Goal: Task Accomplishment & Management: Complete application form

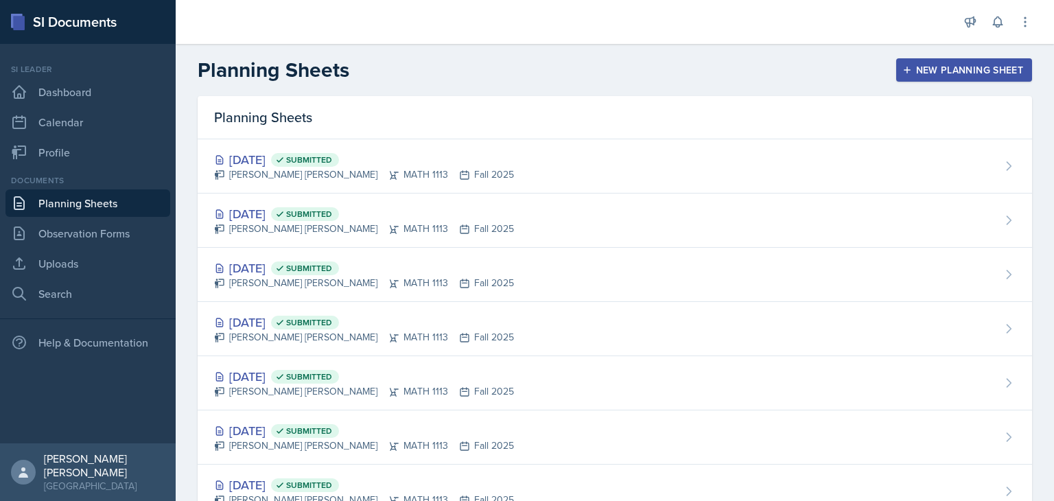
click at [923, 75] on div "New Planning Sheet" at bounding box center [964, 69] width 118 height 11
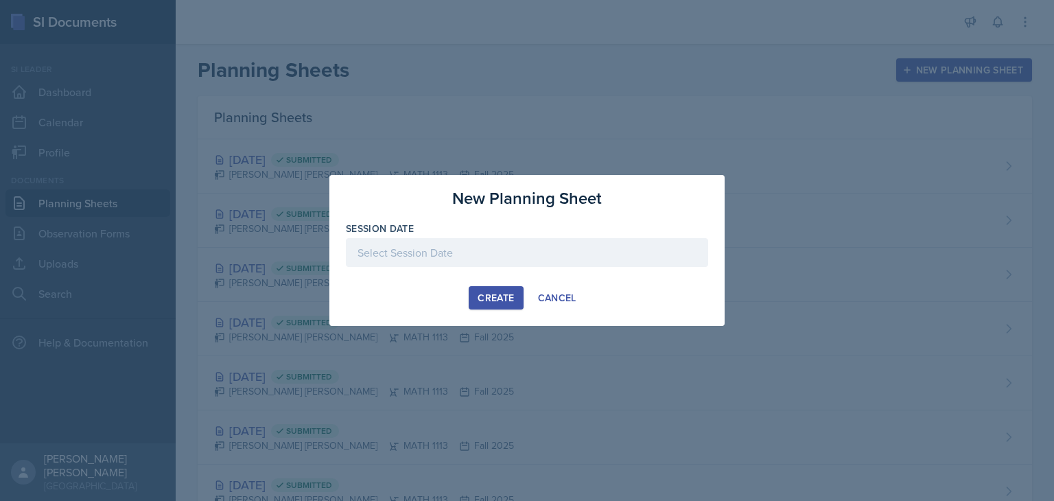
click at [429, 259] on div at bounding box center [527, 252] width 362 height 29
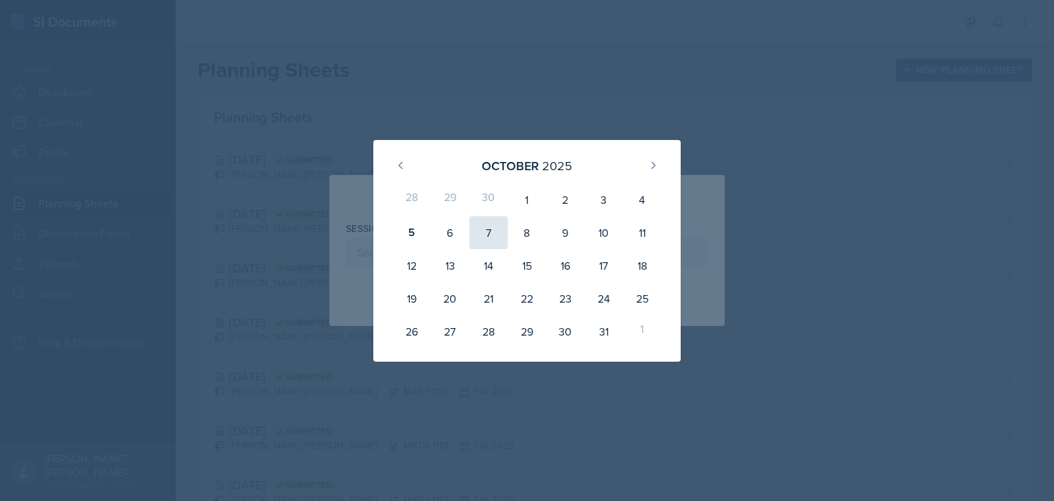
click at [483, 241] on div "7" at bounding box center [488, 232] width 38 height 33
type input "[DATE]"
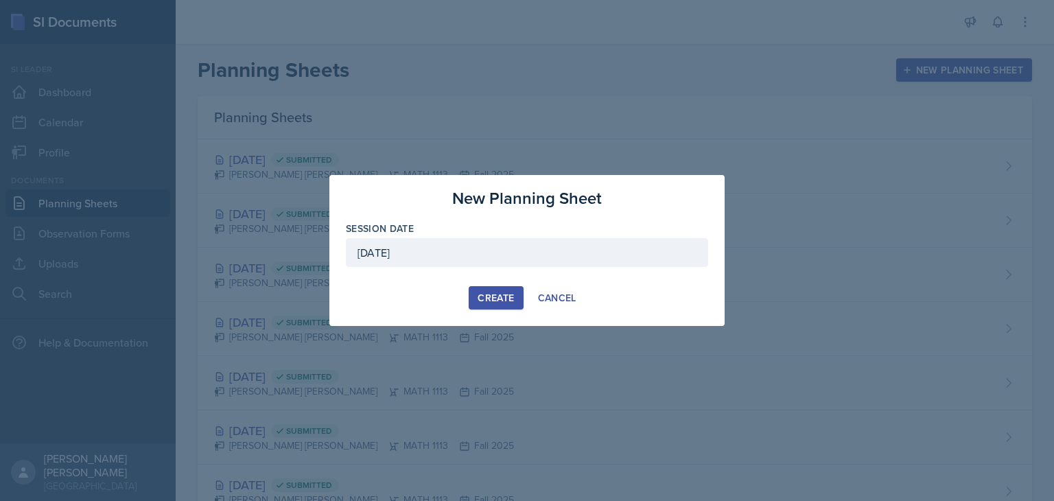
click at [484, 304] on button "Create" at bounding box center [496, 297] width 54 height 23
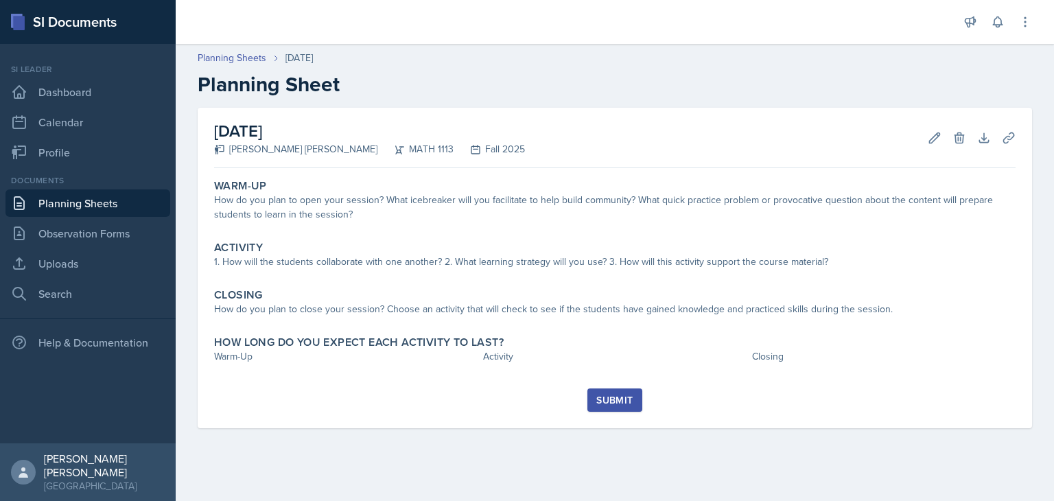
drag, startPoint x: 648, startPoint y: 296, endPoint x: 307, endPoint y: 158, distance: 368.1
click at [718, 316] on div "[DATE] [PERSON_NAME] [PERSON_NAME] MATH 1113 Fall 2025 Edit Delete Download Upl…" at bounding box center [615, 268] width 834 height 320
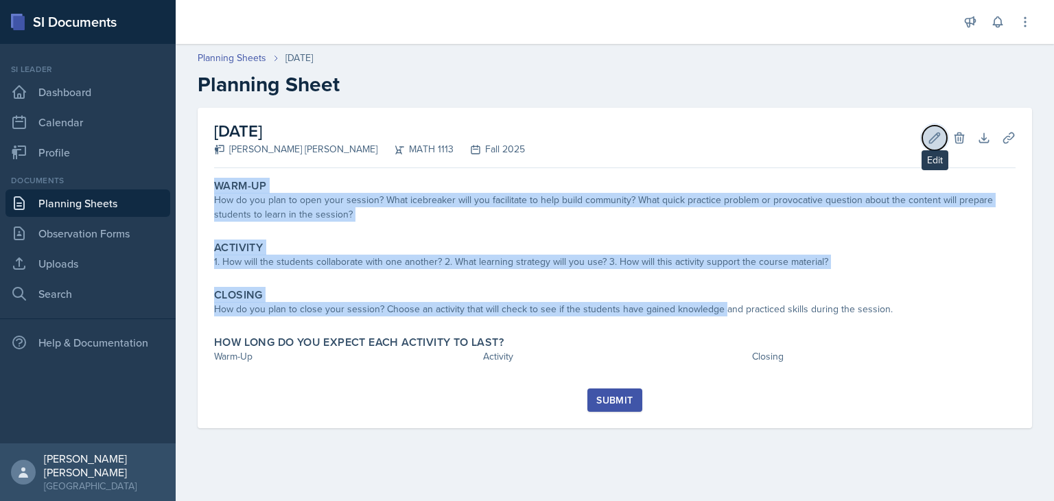
click at [938, 134] on icon at bounding box center [935, 138] width 14 height 14
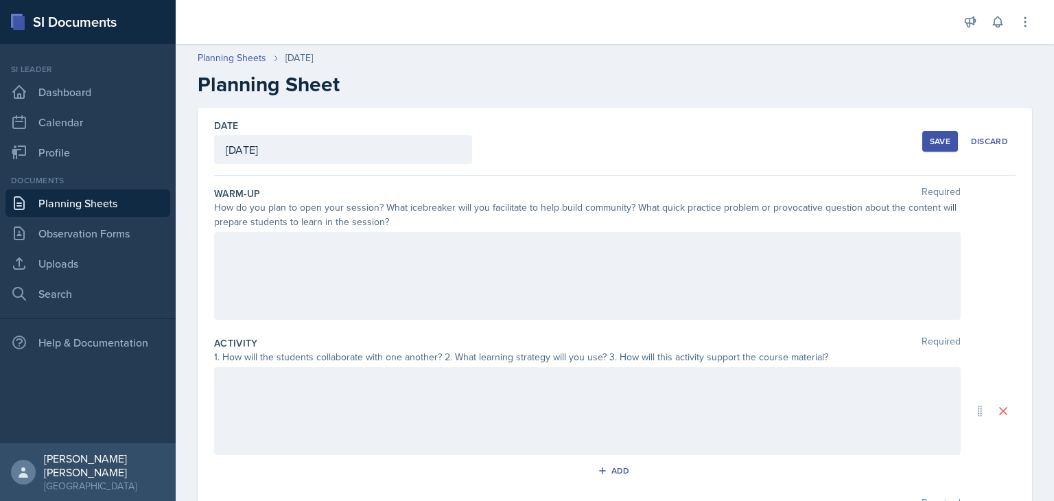
click at [502, 276] on div at bounding box center [587, 276] width 746 height 88
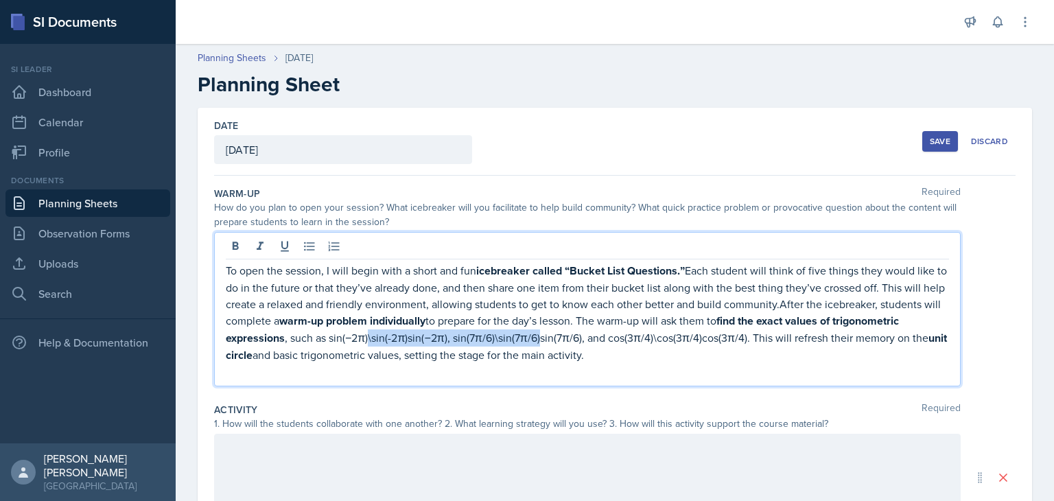
drag, startPoint x: 611, startPoint y: 336, endPoint x: 438, endPoint y: 333, distance: 172.9
click at [438, 333] on p "To open the session, I will begin with a short and fun icebreaker called “Bucke…" at bounding box center [587, 313] width 723 height 102
drag, startPoint x: 528, startPoint y: 335, endPoint x: 623, endPoint y: 332, distance: 95.4
click at [623, 332] on p "To open the session, I will begin with a short and fun icebreaker called “Bucke…" at bounding box center [587, 312] width 723 height 101
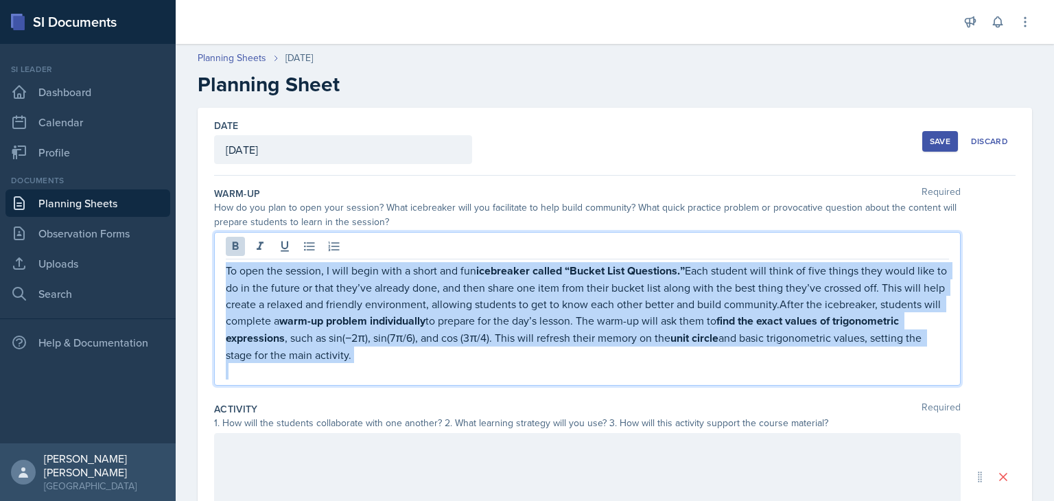
drag, startPoint x: 482, startPoint y: 363, endPoint x: 200, endPoint y: 267, distance: 298.5
click at [200, 267] on div "Date [DATE] [DATE] 28 29 30 1 2 3 4 5 6 7 8 9 10 11 12 13 14 15 16 17 18 19 20 …" at bounding box center [615, 444] width 834 height 672
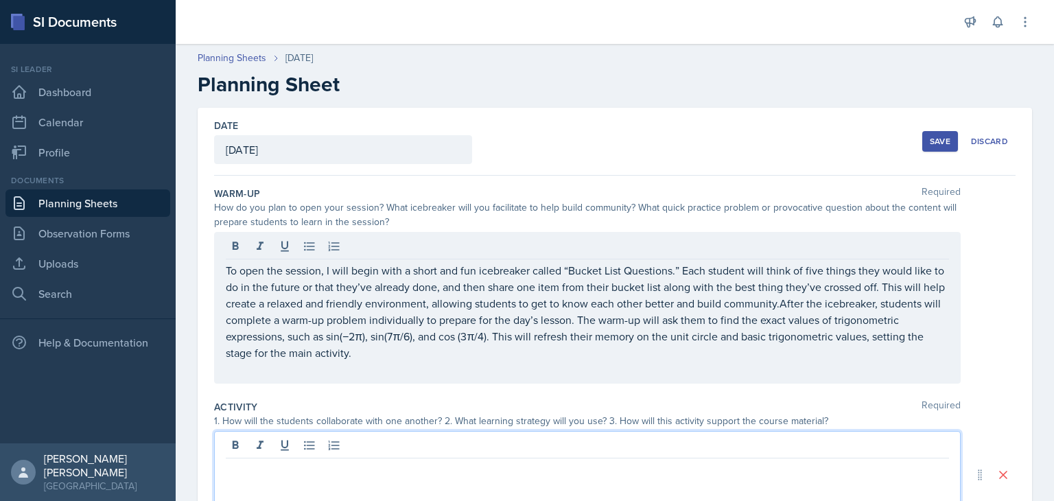
click at [622, 450] on div at bounding box center [587, 475] width 746 height 88
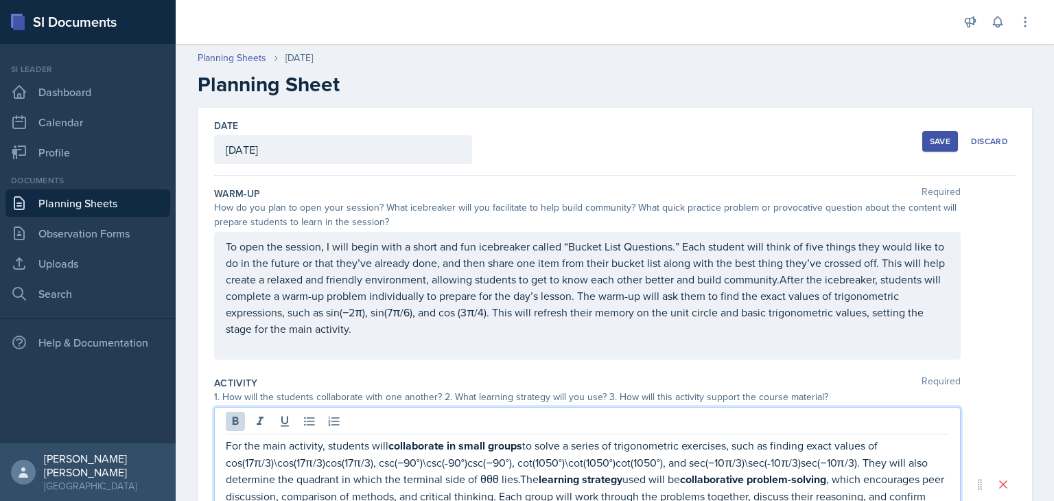
scroll to position [53, 0]
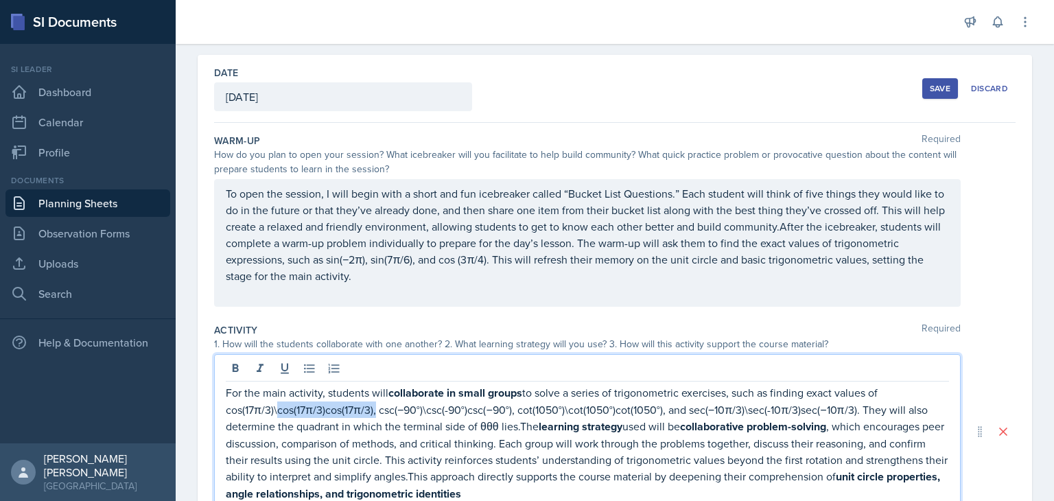
drag, startPoint x: 274, startPoint y: 408, endPoint x: 372, endPoint y: 414, distance: 97.6
click at [372, 414] on p "For the main activity, students will collaborate in small groups to solve a ser…" at bounding box center [587, 443] width 723 height 118
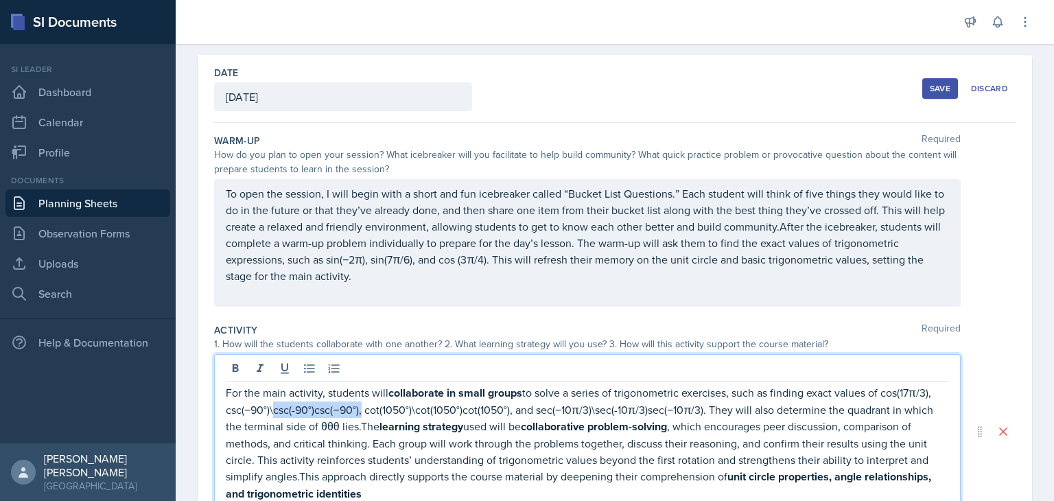
drag, startPoint x: 359, startPoint y: 408, endPoint x: 272, endPoint y: 405, distance: 87.8
click at [272, 405] on p "For the main activity, students will collaborate in small groups to solve a ser…" at bounding box center [587, 443] width 723 height 118
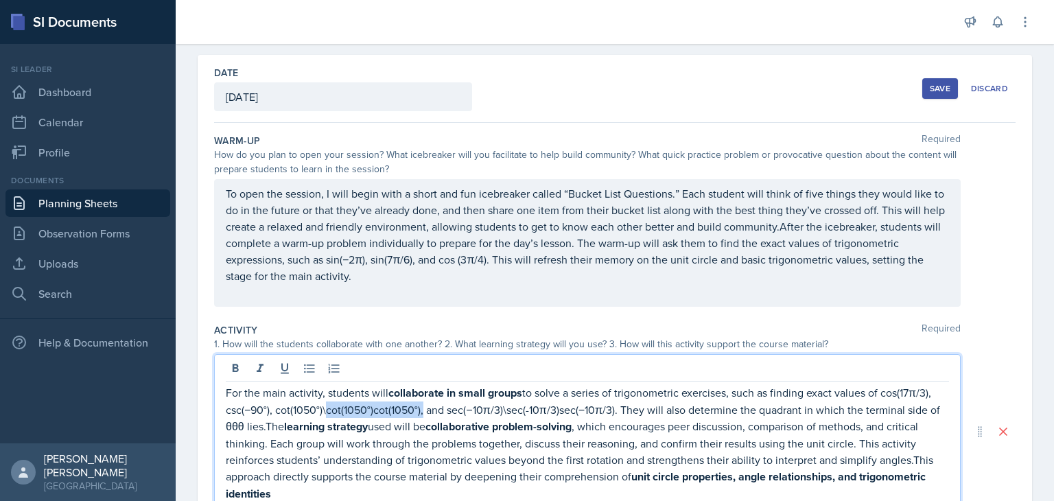
drag, startPoint x: 325, startPoint y: 407, endPoint x: 421, endPoint y: 415, distance: 96.4
click at [421, 415] on p "For the main activity, students will collaborate in small groups to solve a ser…" at bounding box center [587, 443] width 723 height 118
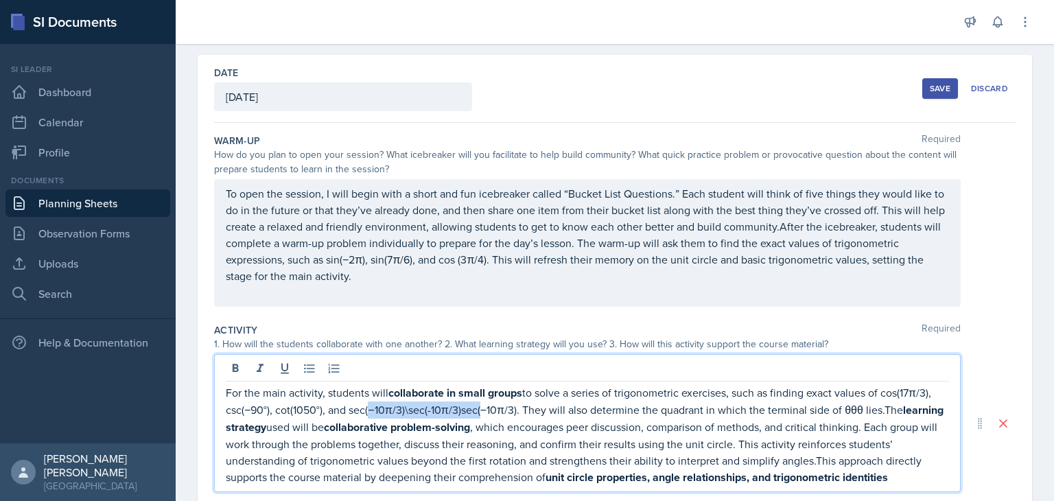
drag, startPoint x: 367, startPoint y: 408, endPoint x: 478, endPoint y: 407, distance: 111.1
click at [478, 407] on p "For the main activity, students will collaborate in small groups to solve a ser…" at bounding box center [587, 435] width 723 height 102
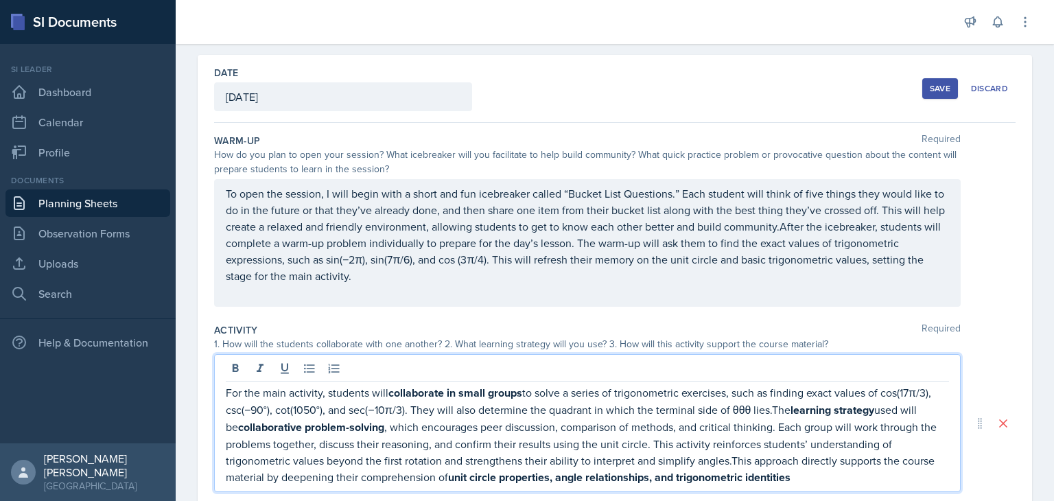
click at [749, 403] on p "For the main activity, students will collaborate in small groups to solve a ser…" at bounding box center [587, 435] width 723 height 102
click at [762, 410] on p "For the main activity, students will collaborate in small groups to solve a ser…" at bounding box center [587, 435] width 723 height 102
click at [766, 410] on p "For the main activity, students will collaborate in small groups to solve a ser…" at bounding box center [587, 435] width 723 height 102
click at [760, 410] on p "For the main activity, students will collaborate in small groups to solve a ser…" at bounding box center [587, 435] width 723 height 102
click at [731, 458] on p "For the main activity, students will collaborate in small groups to solve a ser…" at bounding box center [587, 435] width 723 height 102
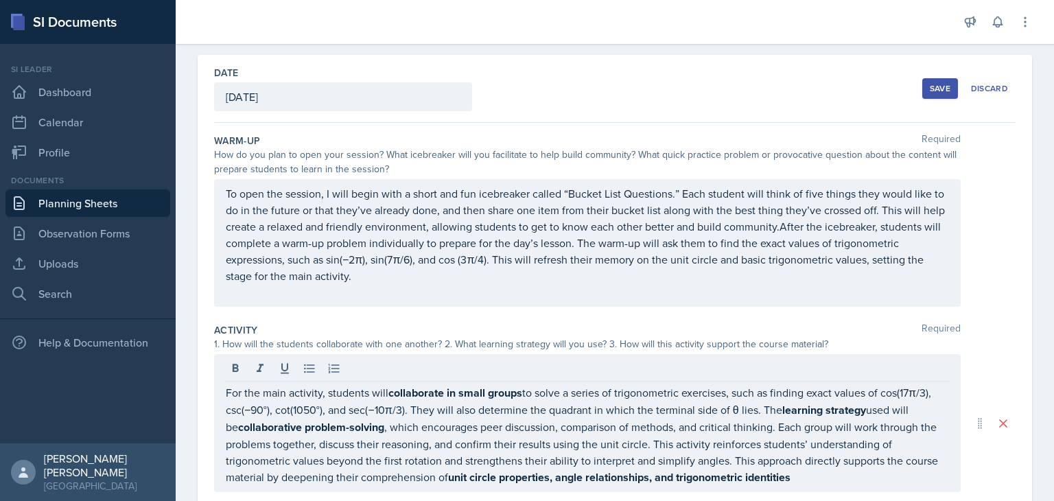
scroll to position [196, 0]
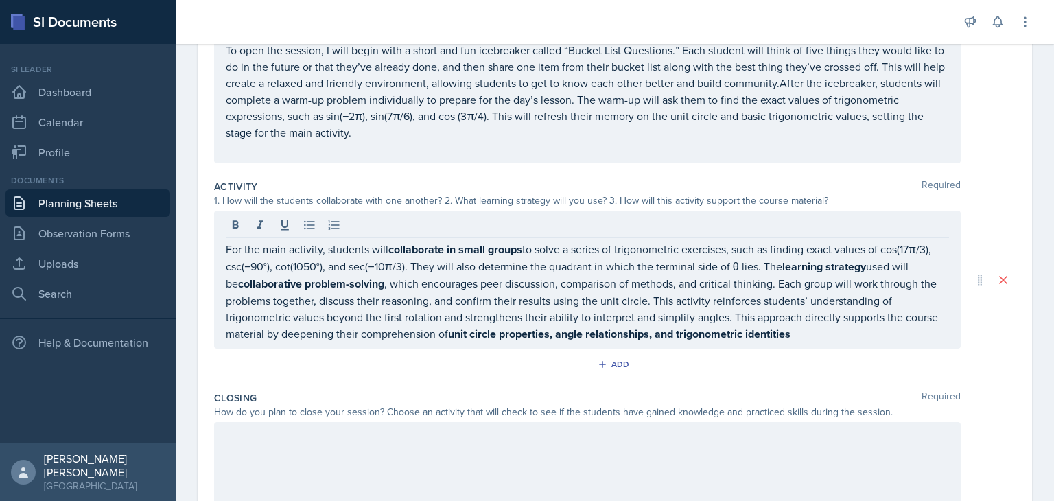
click at [818, 318] on p "For the main activity, students will collaborate in small groups to solve a ser…" at bounding box center [587, 292] width 723 height 102
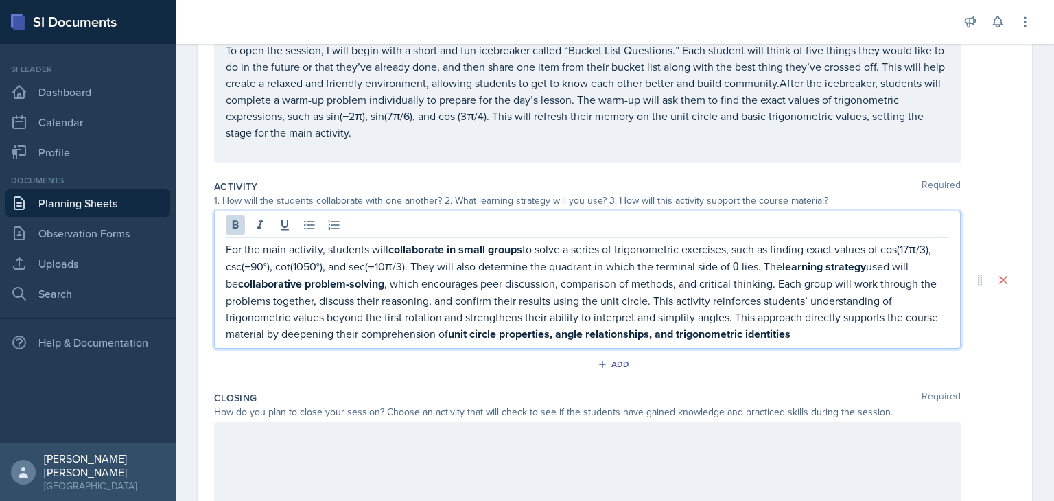
click at [807, 333] on p "For the main activity, students will collaborate in small groups to solve a ser…" at bounding box center [587, 292] width 723 height 102
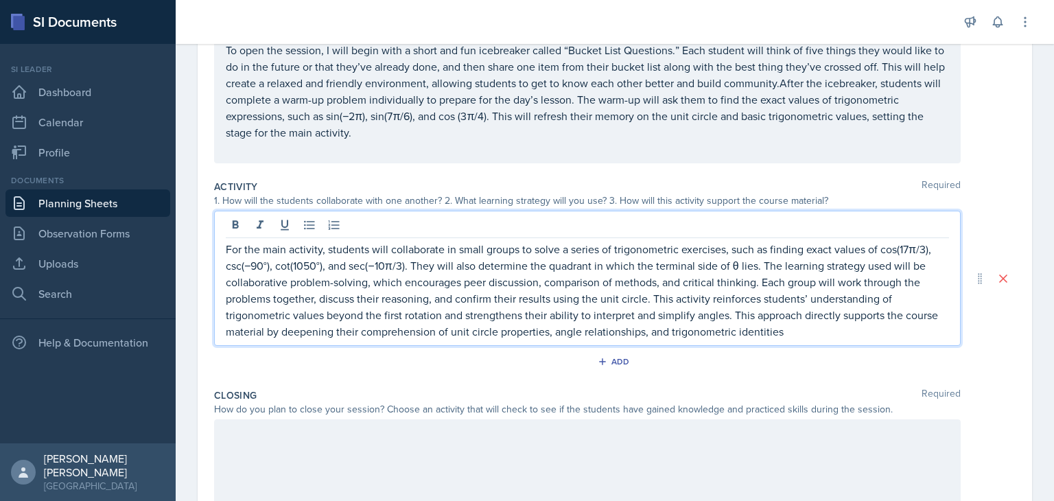
click at [523, 449] on div at bounding box center [587, 463] width 746 height 88
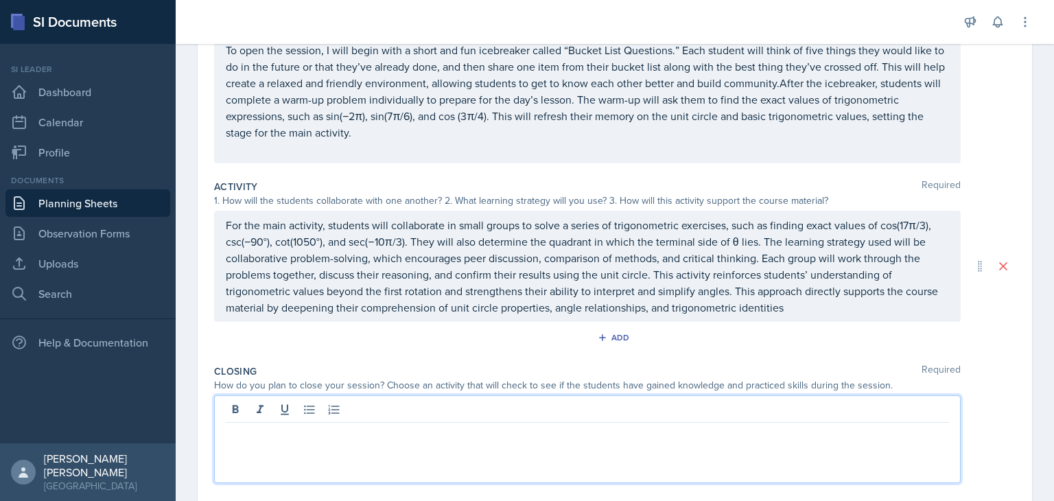
scroll to position [220, 0]
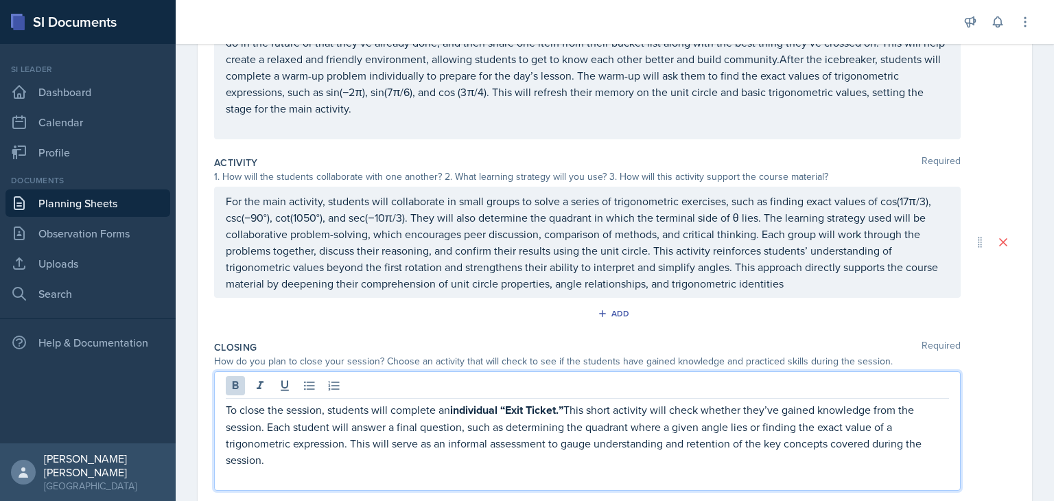
drag, startPoint x: 296, startPoint y: 440, endPoint x: 154, endPoint y: 392, distance: 149.9
click at [154, 392] on div "SI Documents Si leader Dashboard Calendar Profile Documents Planning Sheets Obs…" at bounding box center [527, 250] width 1054 height 501
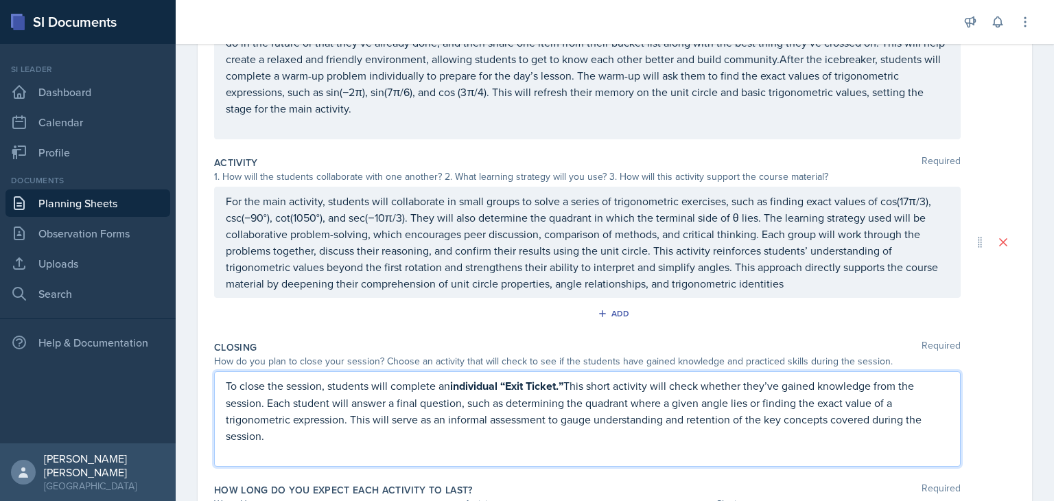
scroll to position [196, 0]
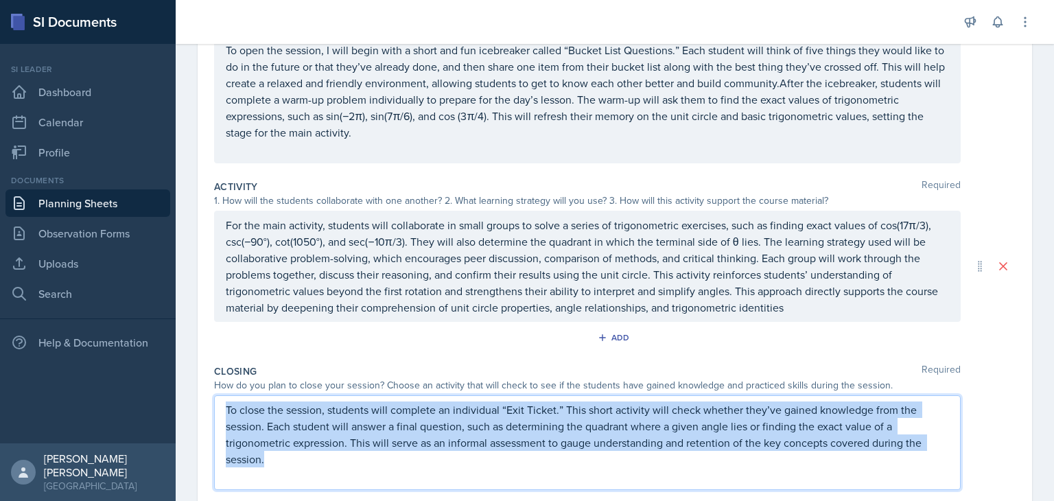
click at [746, 423] on p "To close the session, students will complete an individual “Exit Ticket.” This …" at bounding box center [587, 434] width 723 height 66
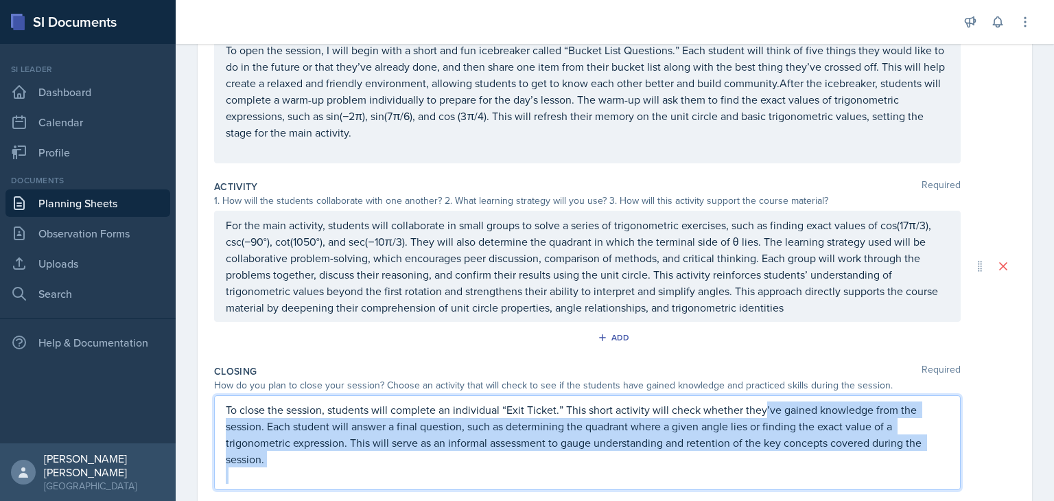
drag, startPoint x: 307, startPoint y: 466, endPoint x: 763, endPoint y: 412, distance: 458.8
click at [763, 412] on div "To close the session, students will complete an individual “Exit Ticket.” This …" at bounding box center [587, 442] width 723 height 82
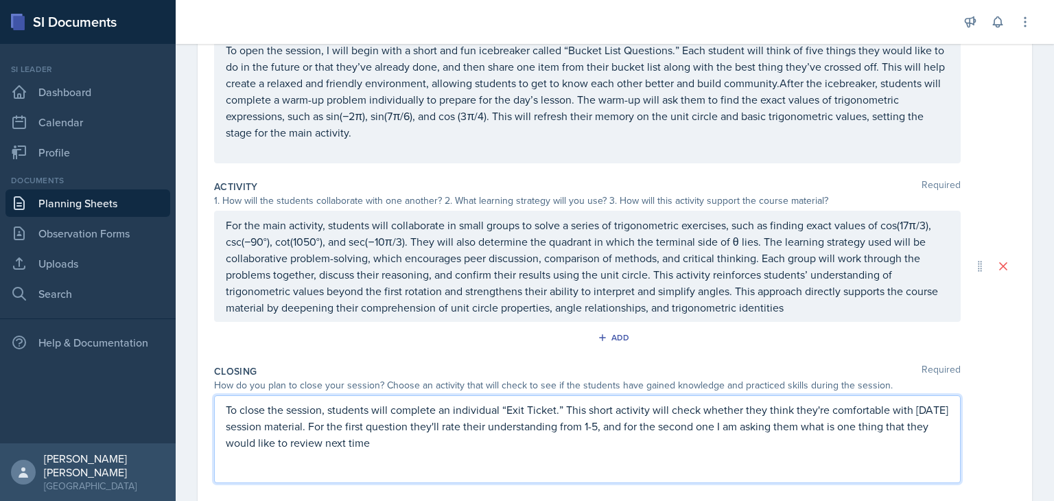
drag, startPoint x: 431, startPoint y: 442, endPoint x: 176, endPoint y: 405, distance: 257.8
click at [176, 405] on div "Date [DATE] [DATE] 28 29 30 1 2 3 4 5 6 7 8 9 10 11 12 13 14 15 16 17 18 19 20 …" at bounding box center [615, 262] width 878 height 703
copy p "To close the session, students will complete an individual “Exit Ticket.” This …"
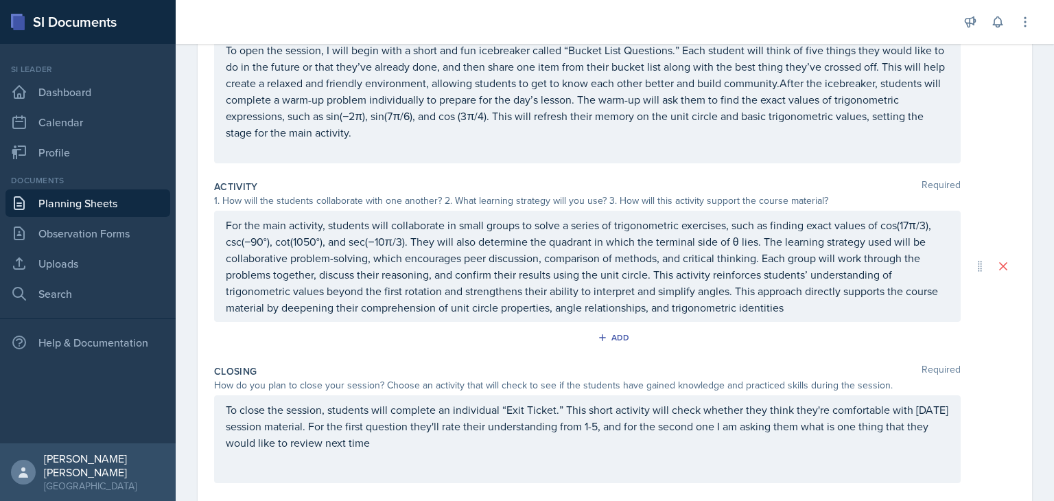
scroll to position [220, 0]
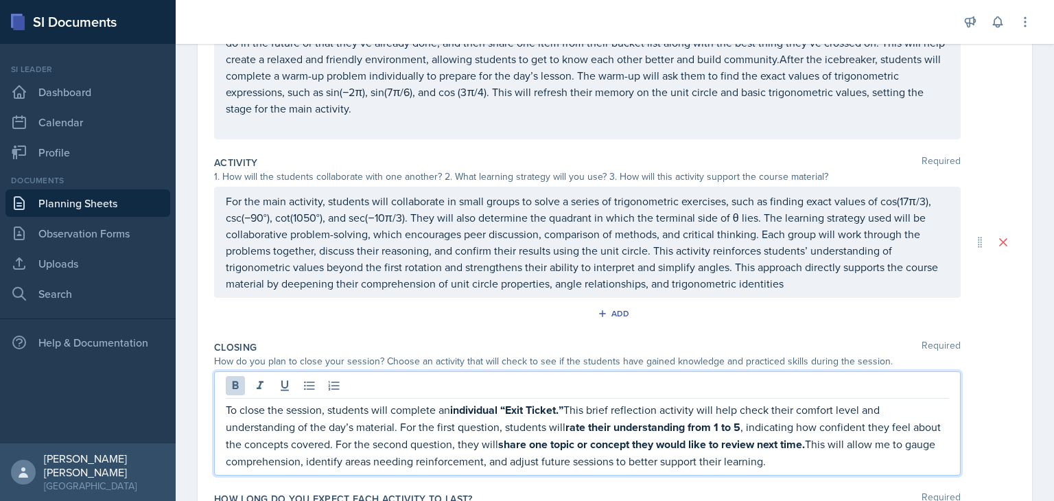
click at [628, 447] on strong "share one topic or concept they would like to review next time." at bounding box center [651, 444] width 307 height 16
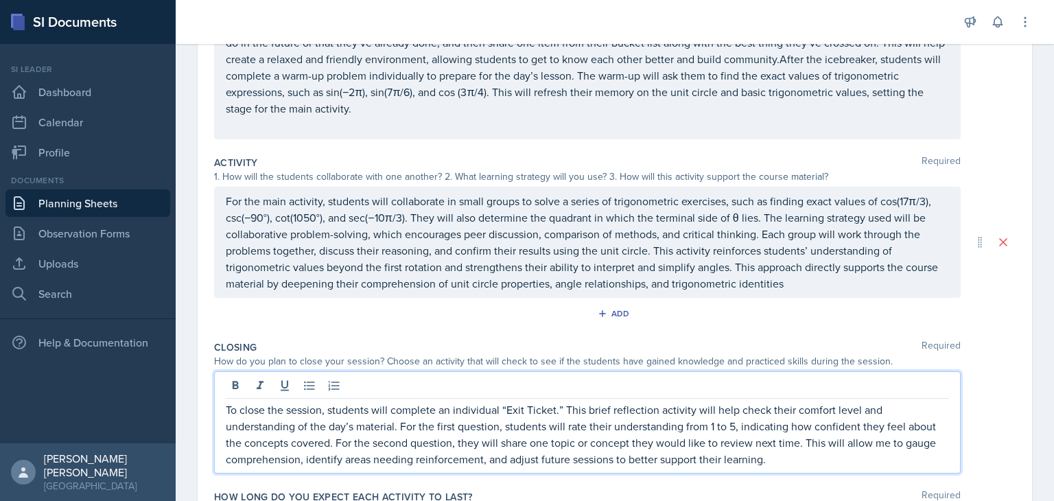
click at [925, 459] on p "To close the session, students will complete an individual “Exit Ticket.” This …" at bounding box center [587, 434] width 723 height 66
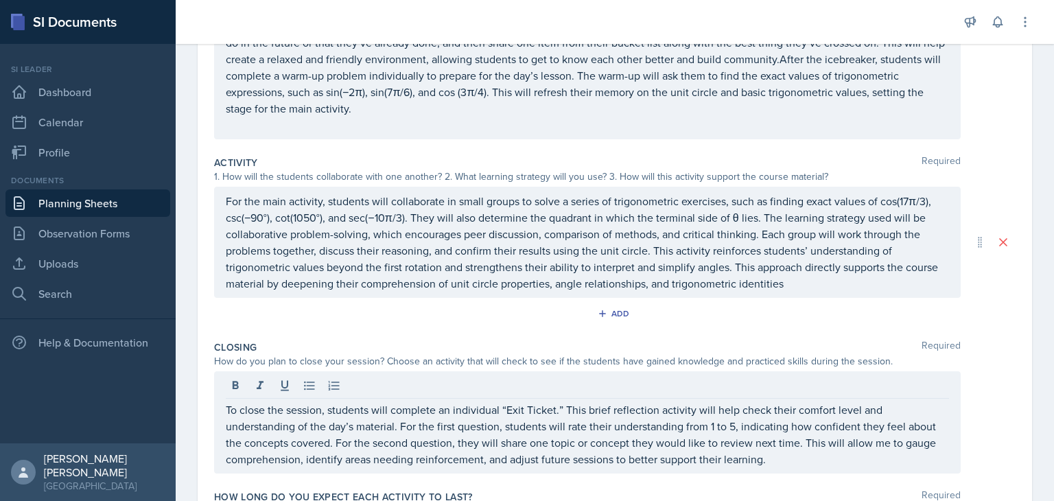
scroll to position [322, 0]
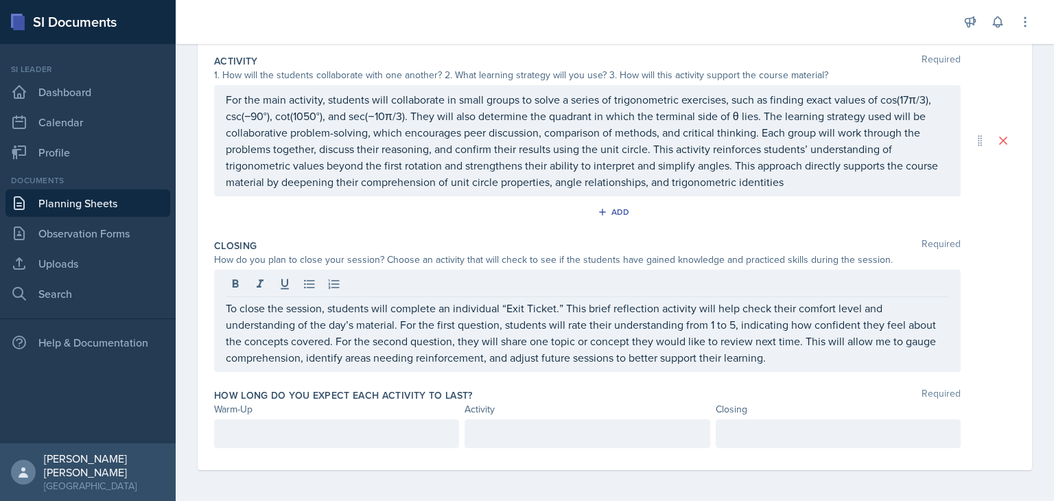
click at [349, 426] on p at bounding box center [337, 433] width 222 height 16
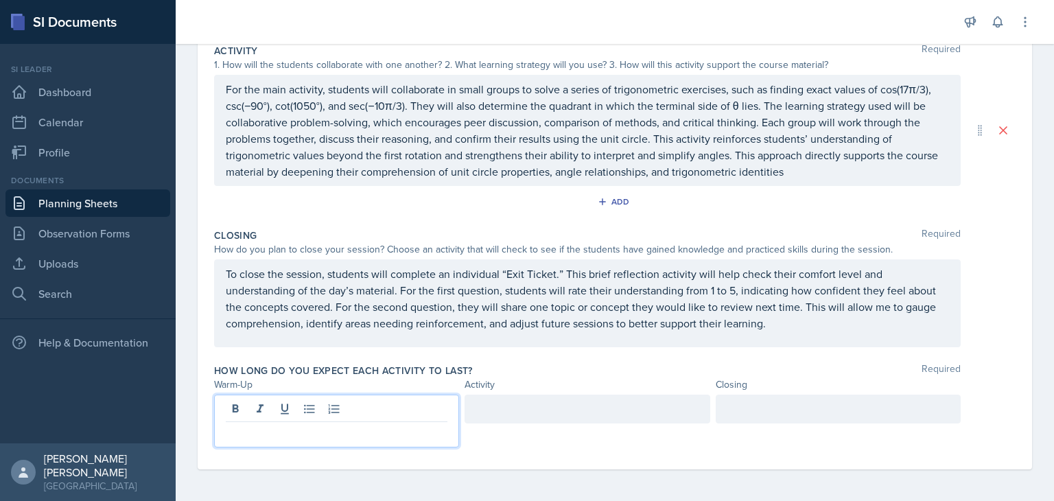
click at [584, 414] on div at bounding box center [586, 408] width 245 height 29
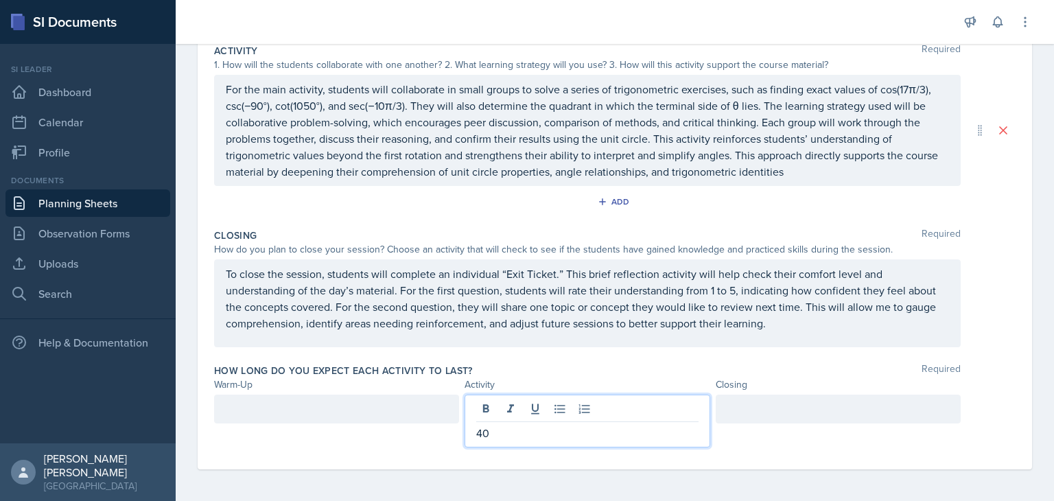
click at [340, 412] on div at bounding box center [336, 408] width 245 height 29
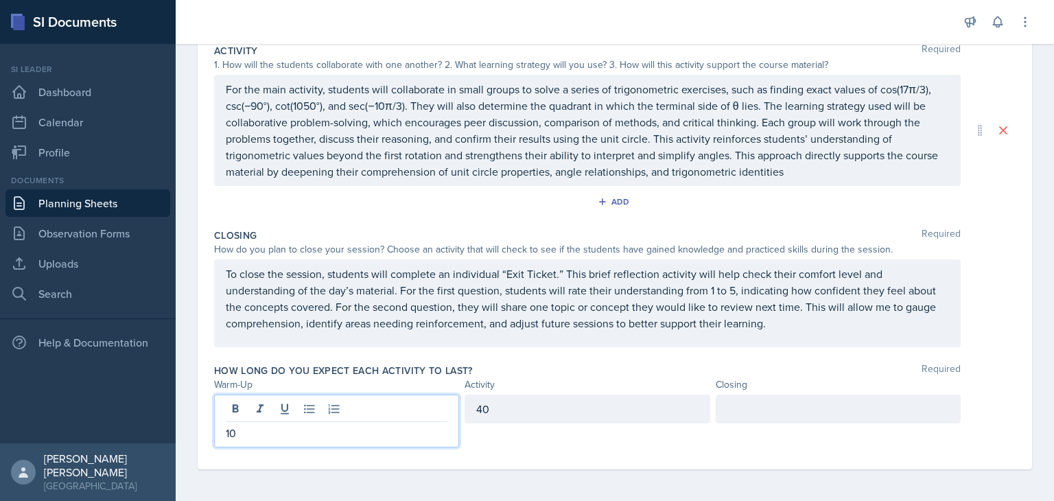
click at [829, 399] on div at bounding box center [838, 408] width 245 height 29
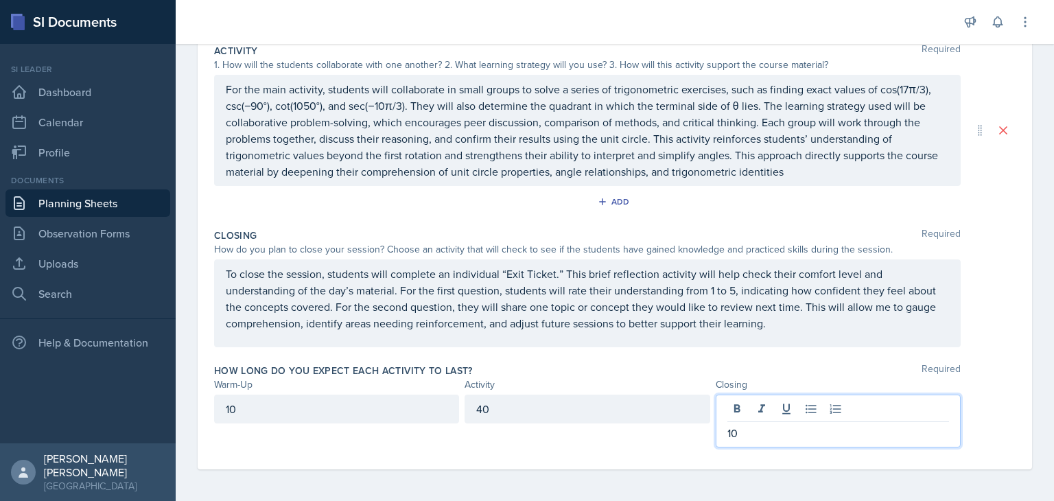
click at [1037, 384] on div "Date [DATE] [DATE] 28 29 30 1 2 3 4 5 6 7 8 9 10 11 12 13 14 15 16 17 18 19 20 …" at bounding box center [615, 139] width 878 height 727
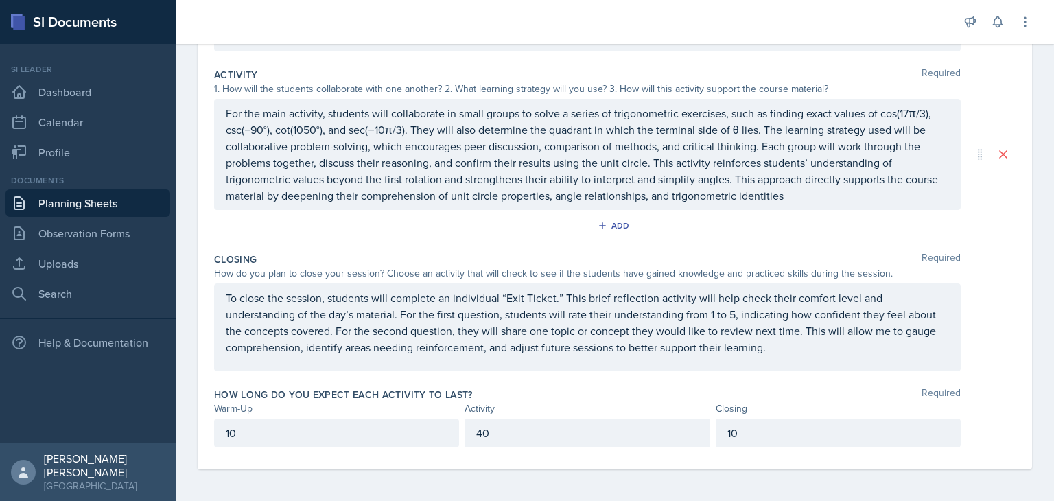
scroll to position [0, 0]
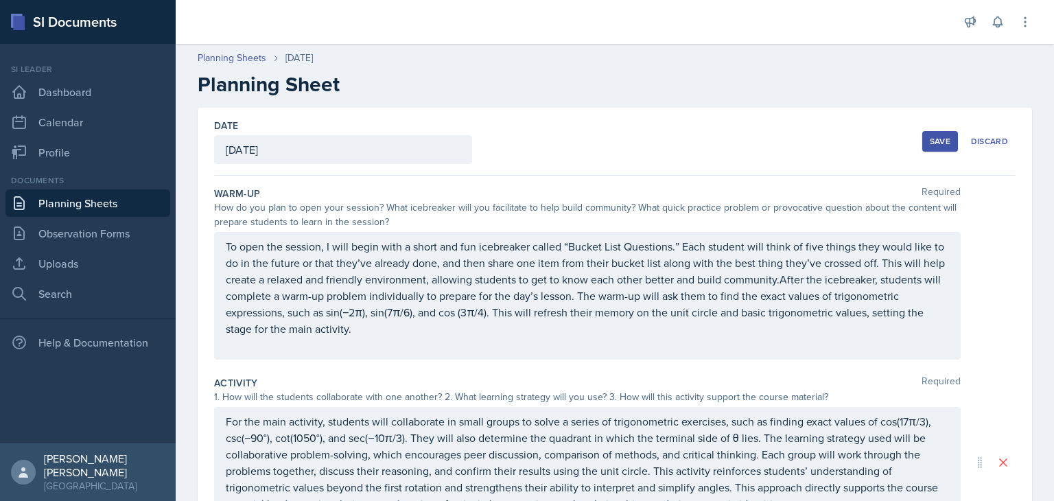
click at [941, 128] on div "Save Discard" at bounding box center [968, 142] width 93 height 32
click at [933, 143] on div "Save" at bounding box center [940, 141] width 21 height 11
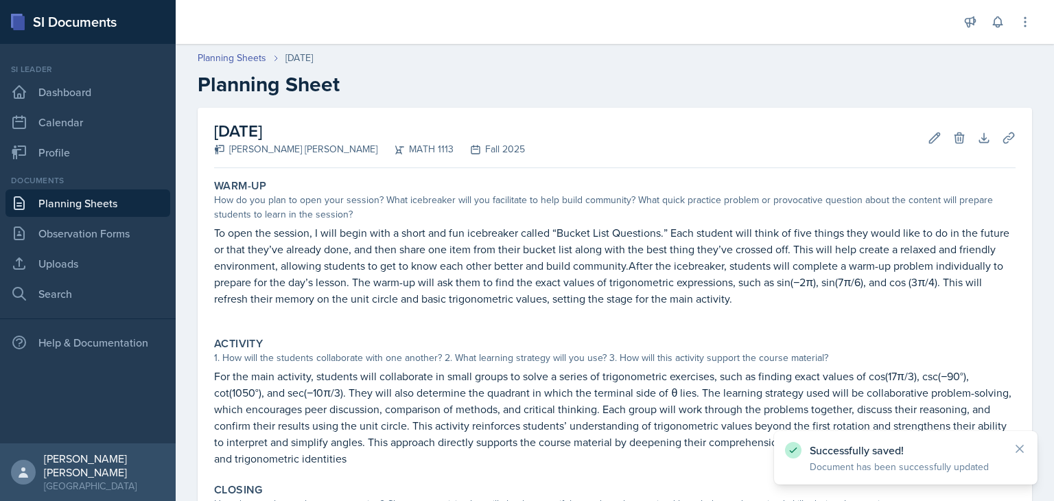
click at [47, 205] on link "Planning Sheets" at bounding box center [87, 202] width 165 height 27
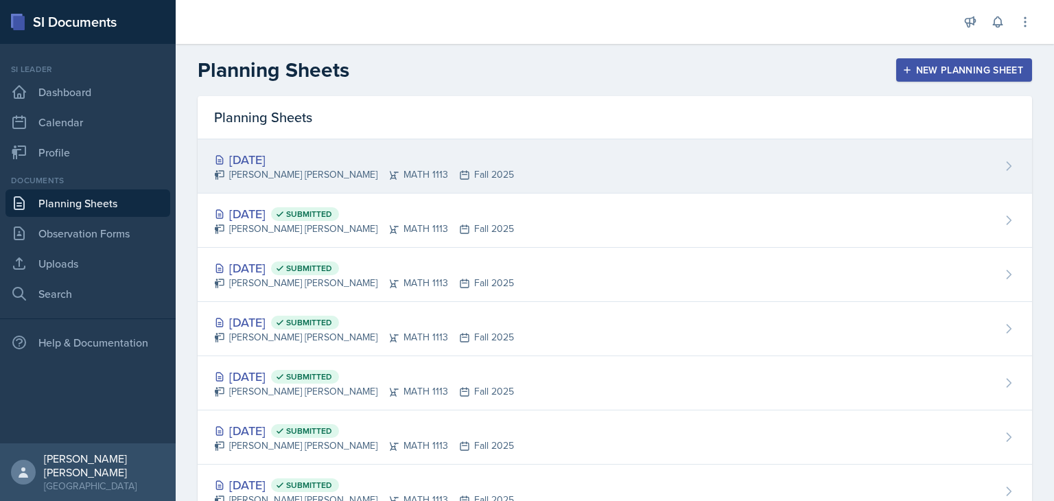
click at [500, 173] on div "[PERSON_NAME] [PERSON_NAME] MATH 1113 Fall 2025" at bounding box center [364, 174] width 300 height 14
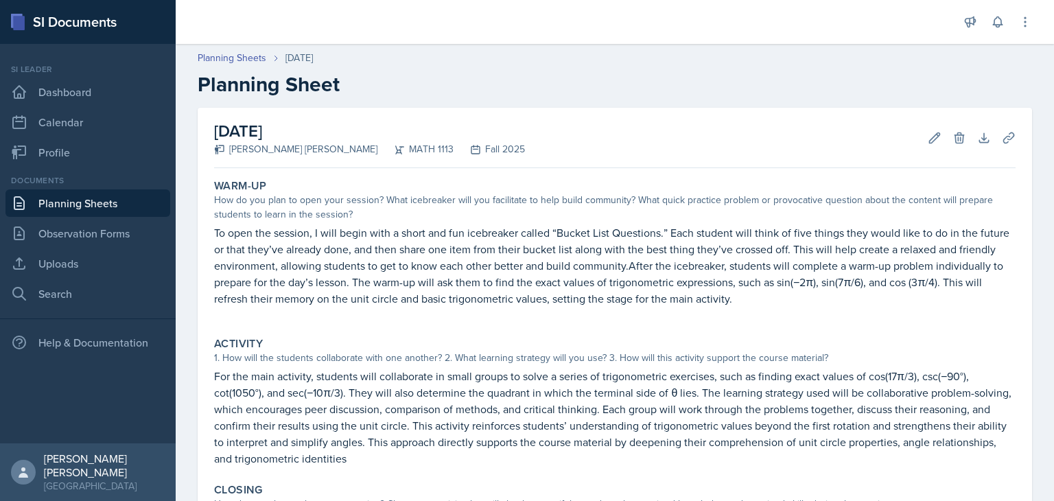
scroll to position [237, 0]
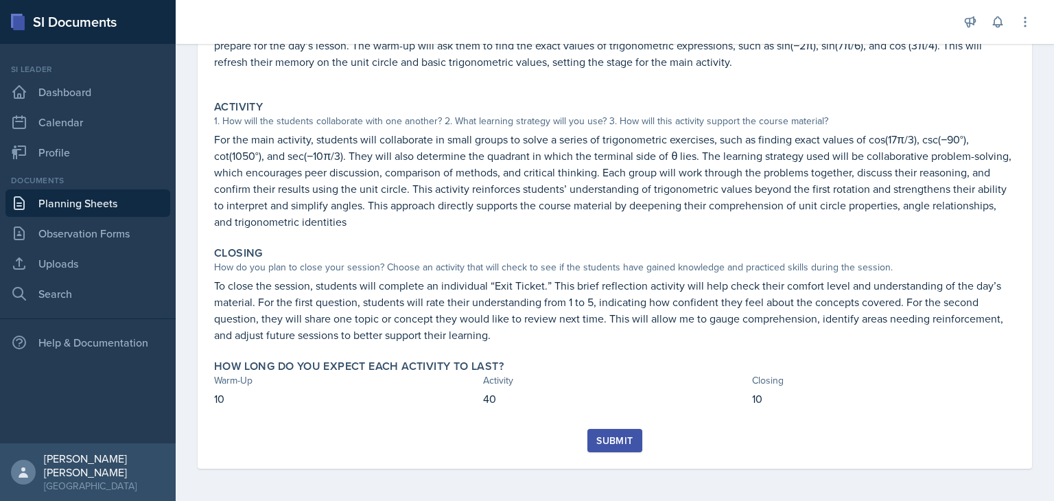
click at [615, 448] on button "Submit" at bounding box center [614, 440] width 54 height 23
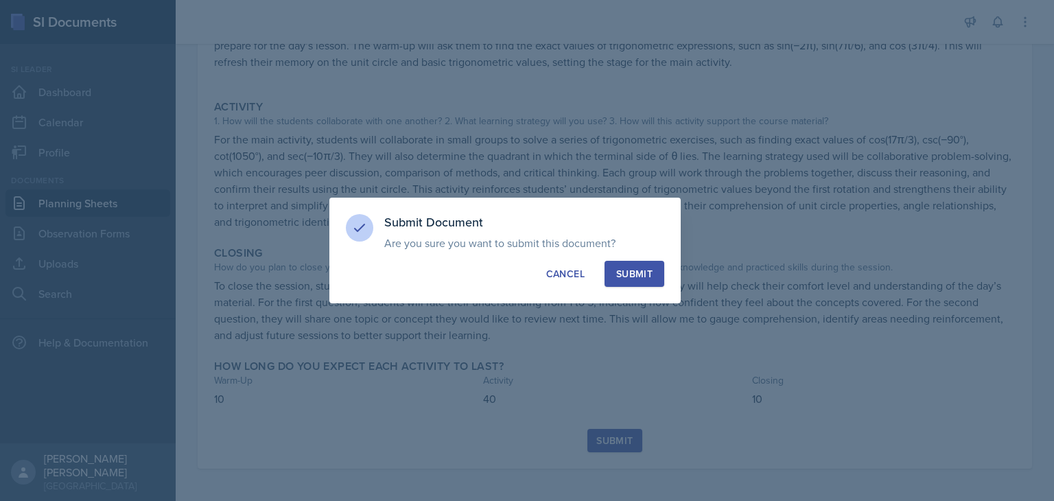
click at [630, 261] on button "Submit" at bounding box center [634, 274] width 60 height 26
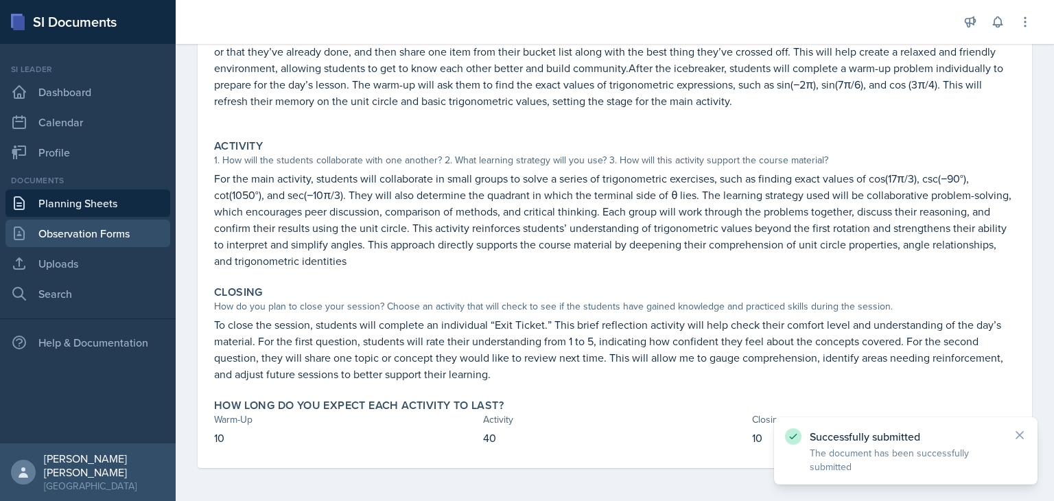
click at [120, 233] on link "Observation Forms" at bounding box center [87, 233] width 165 height 27
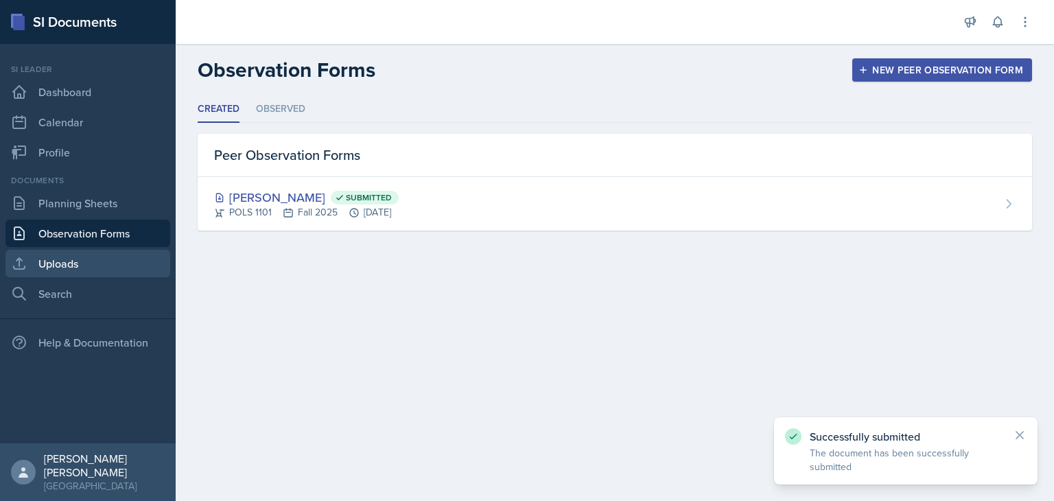
click at [85, 260] on link "Uploads" at bounding box center [87, 263] width 165 height 27
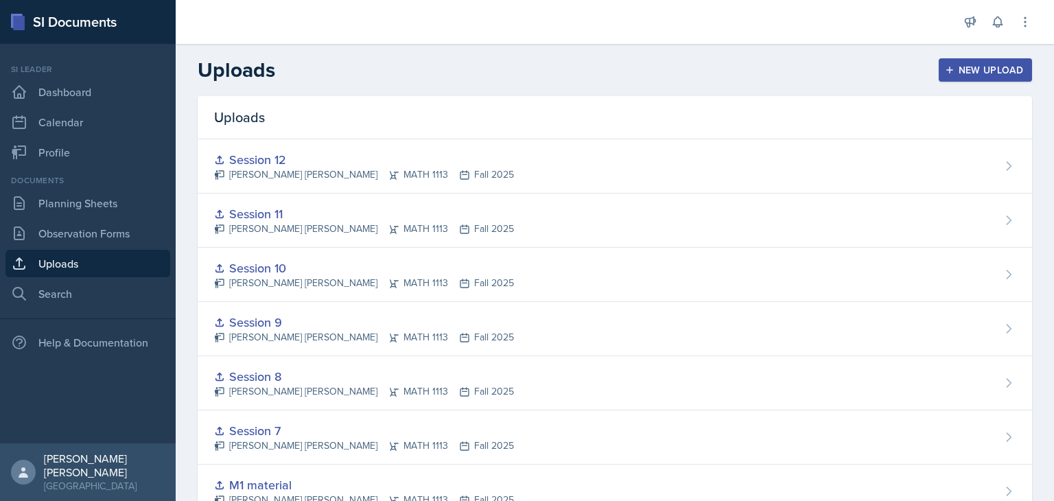
click at [976, 80] on button "New Upload" at bounding box center [986, 69] width 94 height 23
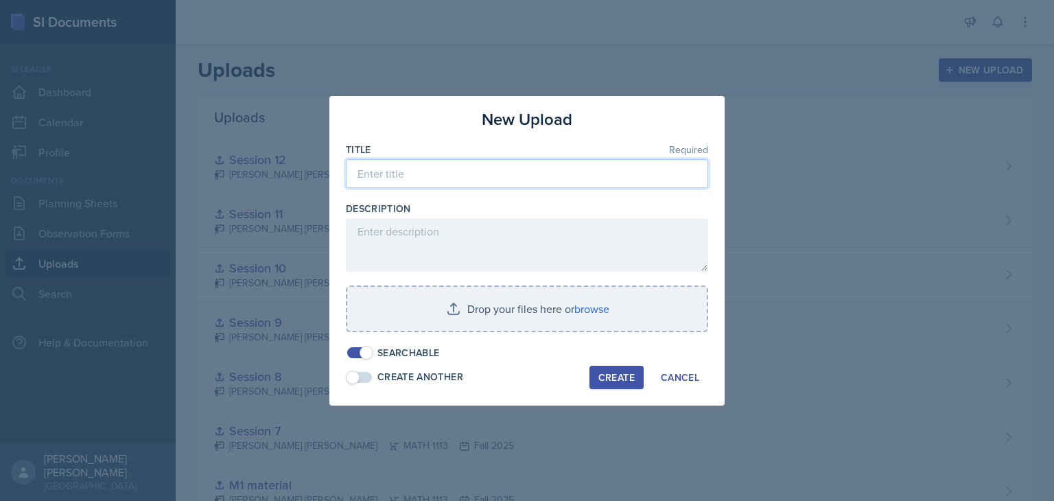
click at [563, 170] on input at bounding box center [527, 173] width 362 height 29
type input "W"
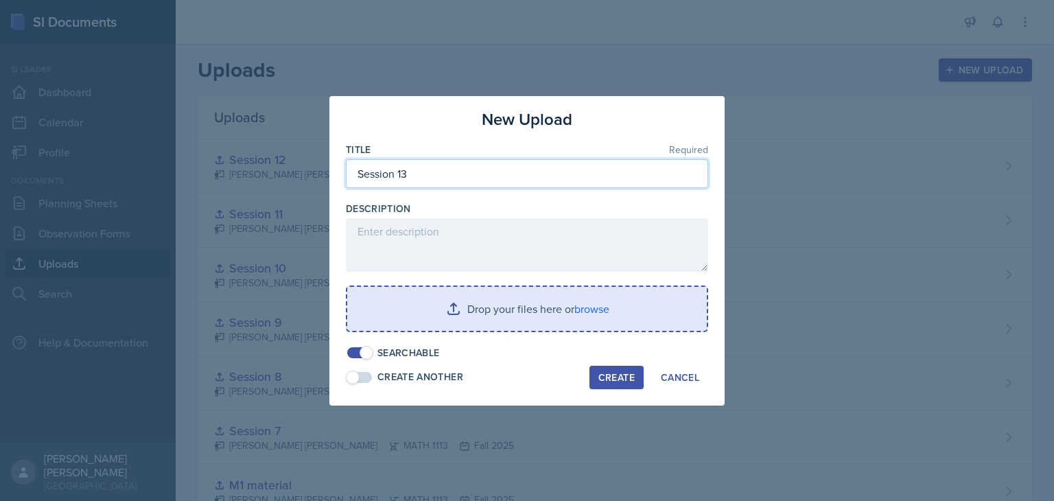
type input "Session 13"
click at [577, 317] on input "file" at bounding box center [526, 309] width 359 height 44
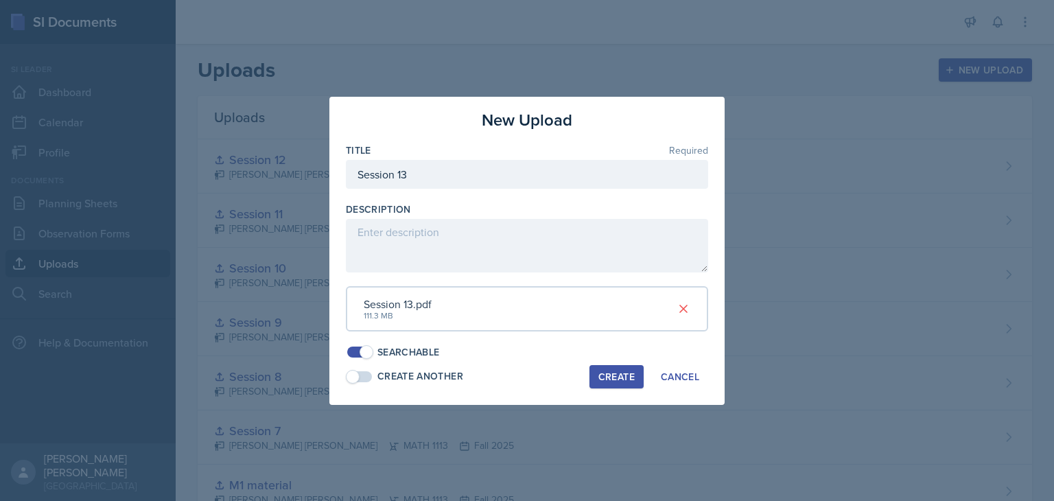
click at [611, 382] on button "Create" at bounding box center [616, 376] width 54 height 23
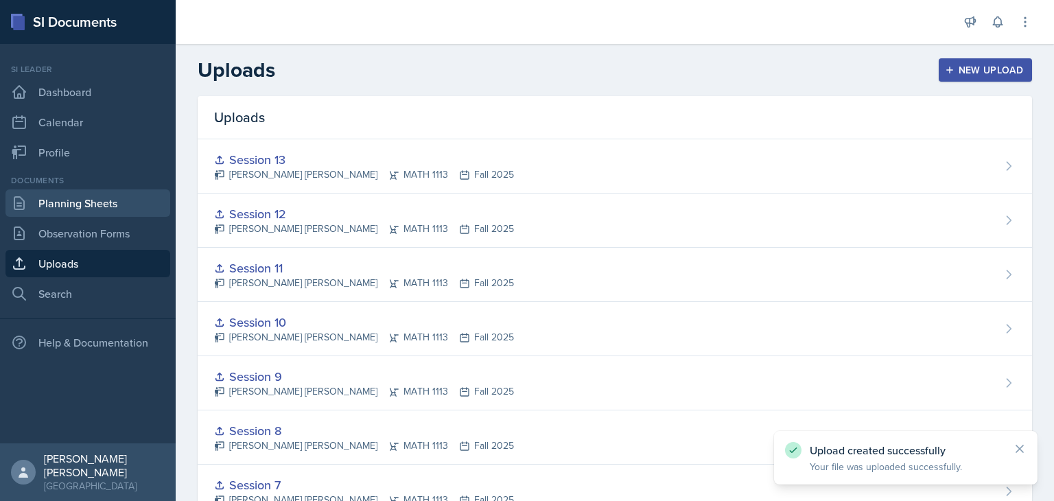
click at [83, 197] on link "Planning Sheets" at bounding box center [87, 202] width 165 height 27
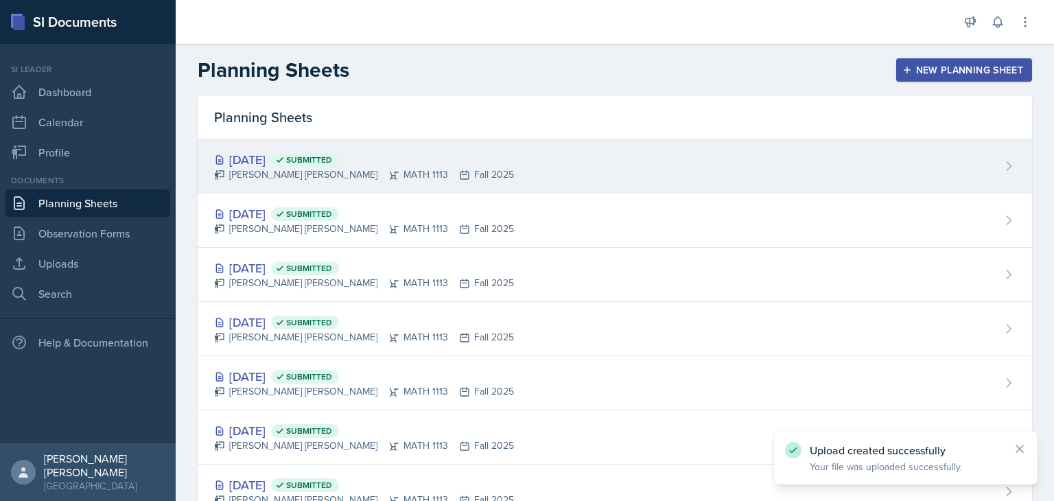
click at [780, 150] on div "[DATE] Submitted [PERSON_NAME] [PERSON_NAME] MATH 1113 Fall 2025" at bounding box center [615, 166] width 834 height 54
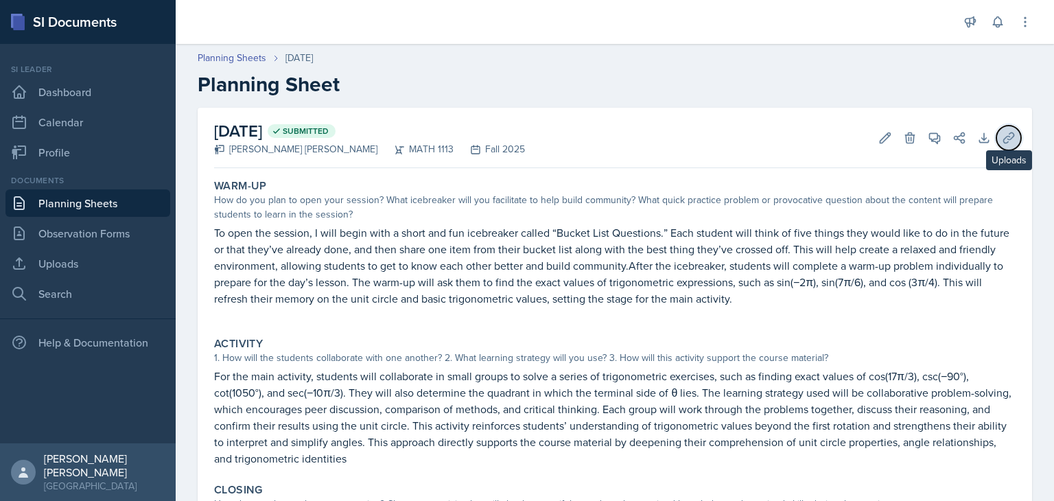
click at [1002, 141] on icon at bounding box center [1009, 138] width 14 height 14
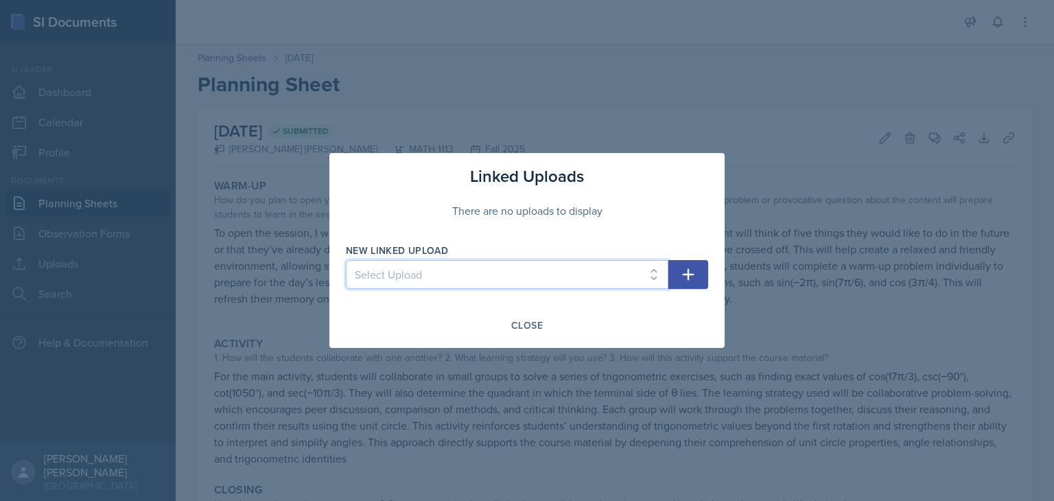
click at [505, 264] on select "Select Upload Session 1 Session 2 Worksheet for session 2 Session 3 Session 3 &…" at bounding box center [507, 274] width 322 height 29
select select "ba9e13dd-7b7d-4581-8f78-76ea2876e03d"
click at [346, 260] on select "Select Upload Session 1 Session 2 Worksheet for session 2 Session 3 Session 3 &…" at bounding box center [507, 274] width 322 height 29
click at [693, 286] on button "button" at bounding box center [688, 274] width 40 height 29
select select
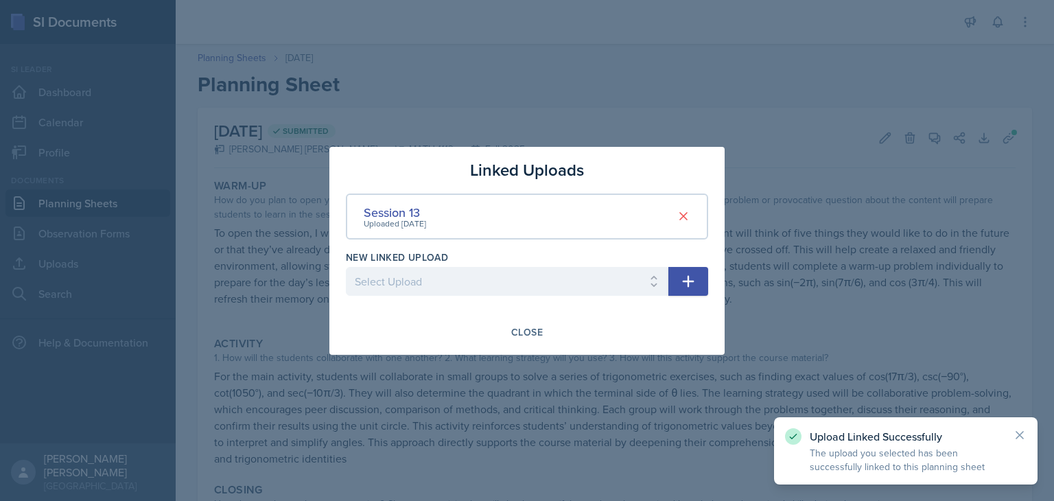
click at [131, 328] on div at bounding box center [527, 250] width 1054 height 501
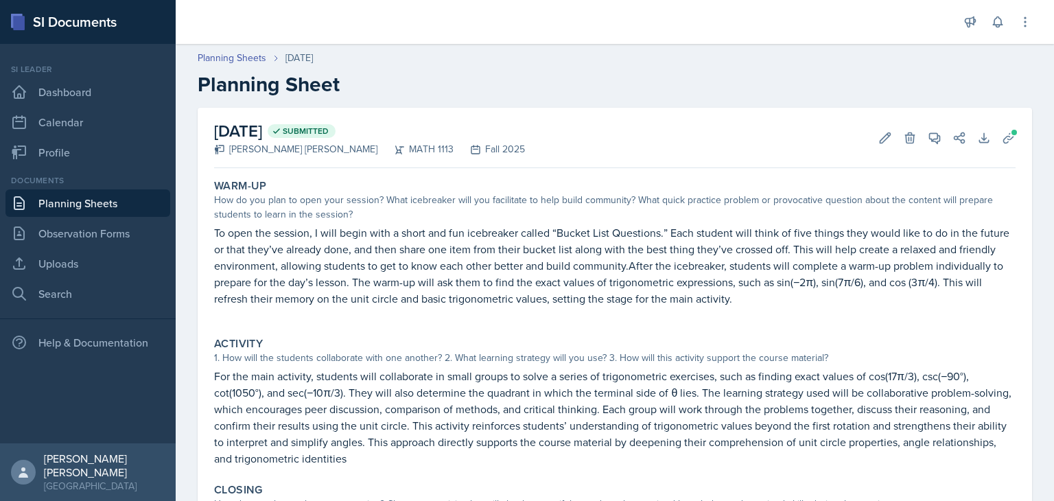
click at [95, 198] on link "Planning Sheets" at bounding box center [87, 202] width 165 height 27
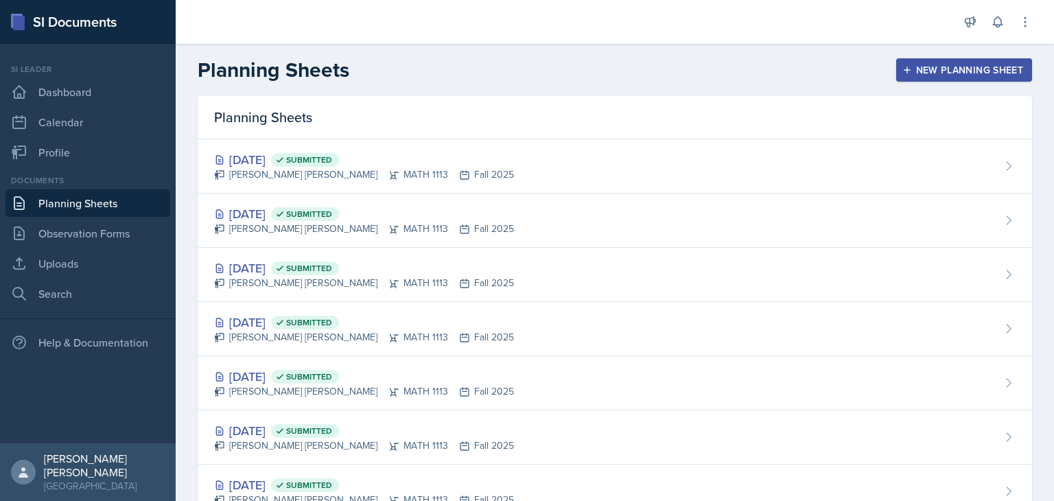
click at [934, 81] on button "New Planning Sheet" at bounding box center [964, 69] width 136 height 23
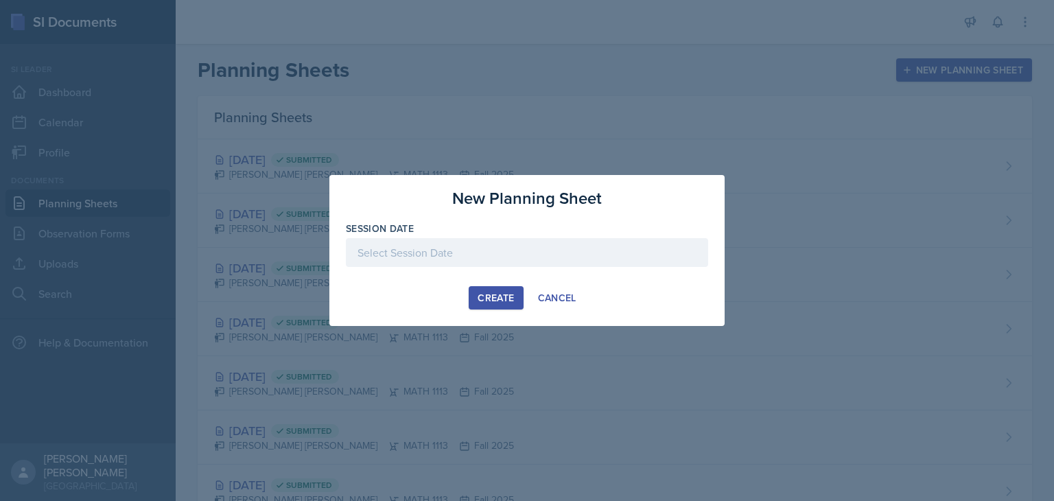
click at [597, 250] on div at bounding box center [527, 252] width 362 height 29
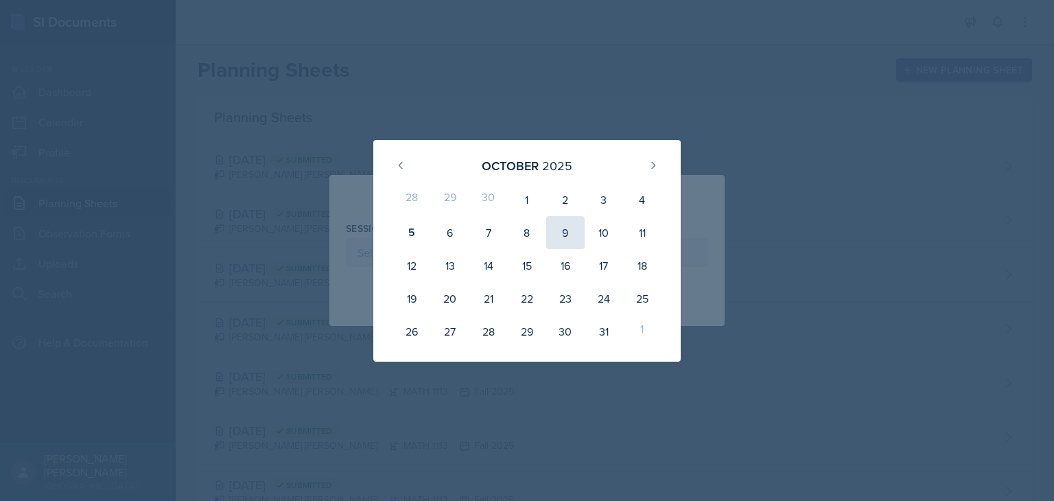
click at [574, 236] on div "9" at bounding box center [565, 232] width 38 height 33
type input "[DATE]"
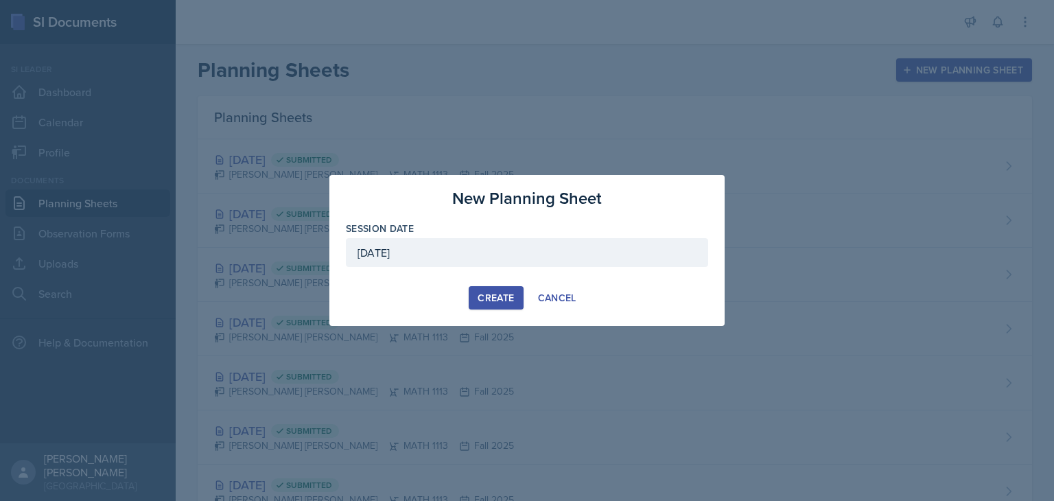
click at [497, 297] on div "Create" at bounding box center [496, 297] width 36 height 11
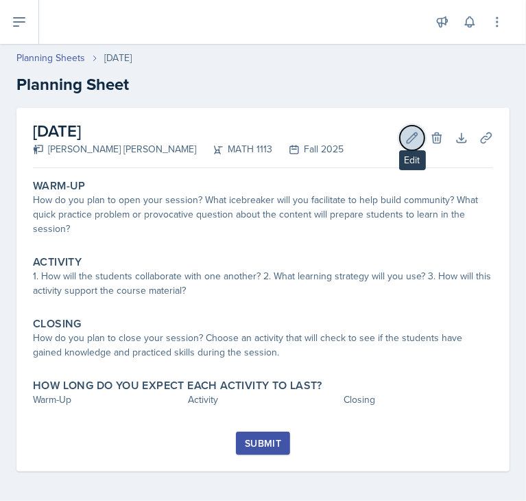
click at [408, 142] on icon at bounding box center [413, 137] width 10 height 10
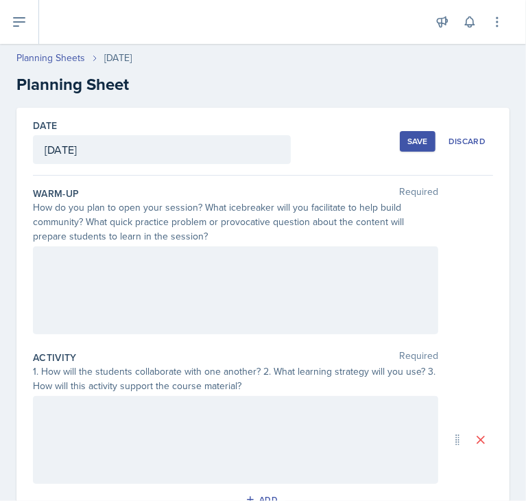
click at [181, 427] on div at bounding box center [235, 440] width 405 height 88
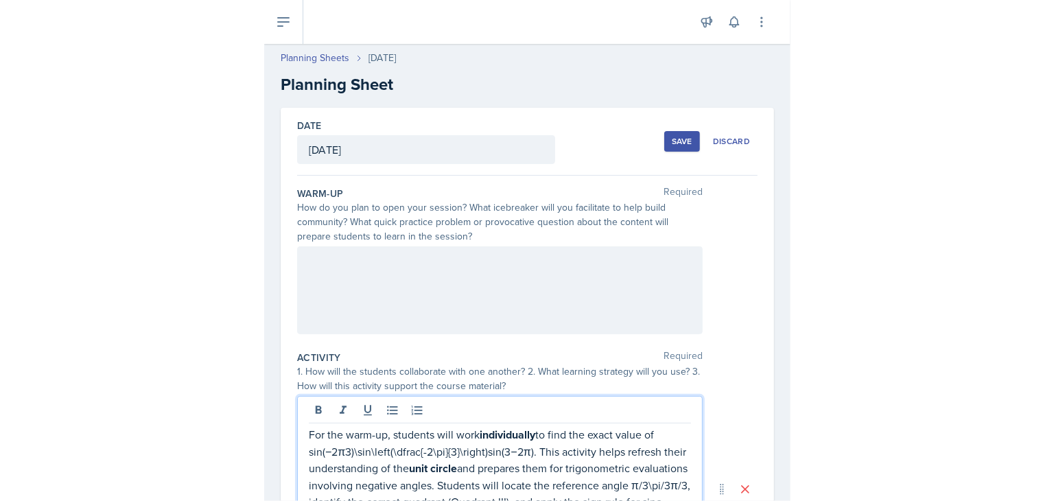
scroll to position [59, 0]
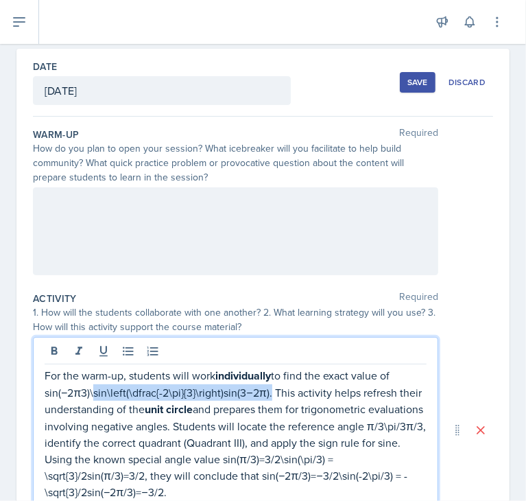
drag, startPoint x: 91, startPoint y: 391, endPoint x: 268, endPoint y: 390, distance: 177.0
click at [268, 390] on p "For the warm-up, students will work individually to find the exact value of sin…" at bounding box center [236, 433] width 382 height 133
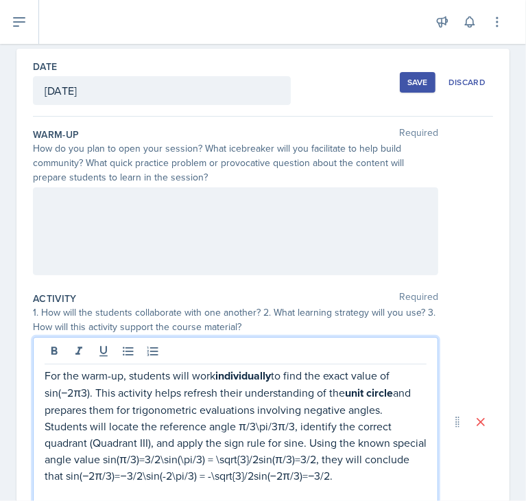
click at [80, 393] on p "For the warm-up, students will work individually to find the exact value of sin…" at bounding box center [236, 425] width 382 height 117
drag, startPoint x: 289, startPoint y: 424, endPoint x: 252, endPoint y: 425, distance: 36.4
click at [252, 425] on p "For the warm-up, students will work individually to find the exact value of sin…" at bounding box center [236, 425] width 382 height 117
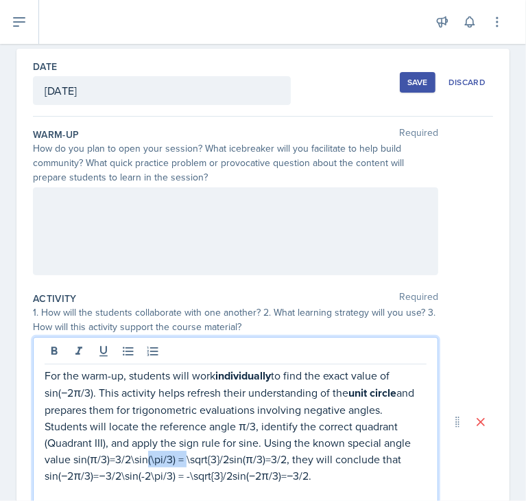
drag, startPoint x: 139, startPoint y: 459, endPoint x: 180, endPoint y: 462, distance: 41.3
click at [180, 462] on p "For the warm-up, students will work individually to find the exact value of sin…" at bounding box center [236, 425] width 382 height 117
drag, startPoint x: 189, startPoint y: 459, endPoint x: 138, endPoint y: 453, distance: 51.1
click at [138, 453] on p "For the warm-up, students will work individually to find the exact value of sin…" at bounding box center [236, 425] width 382 height 117
click at [187, 451] on p "For the warm-up, students will work individually to find the exact value of sin…" at bounding box center [236, 425] width 382 height 117
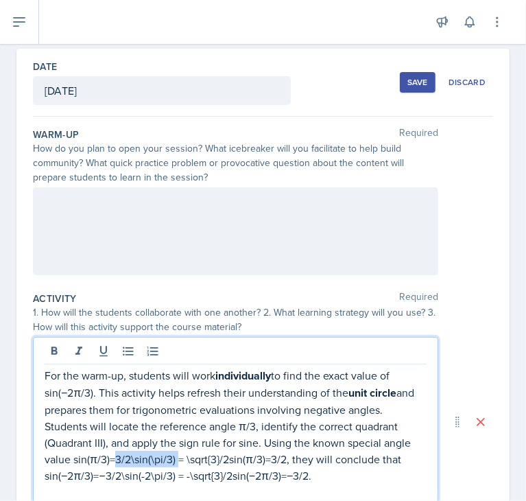
drag, startPoint x: 174, startPoint y: 451, endPoint x: 107, endPoint y: 449, distance: 67.3
click at [107, 449] on p "For the warm-up, students will work individually to find the exact value of sin…" at bounding box center [236, 425] width 382 height 117
drag, startPoint x: 198, startPoint y: 456, endPoint x: 141, endPoint y: 457, distance: 57.6
click at [141, 457] on p "For the warm-up, students will work individually to find the exact value of sin…" at bounding box center [236, 425] width 382 height 117
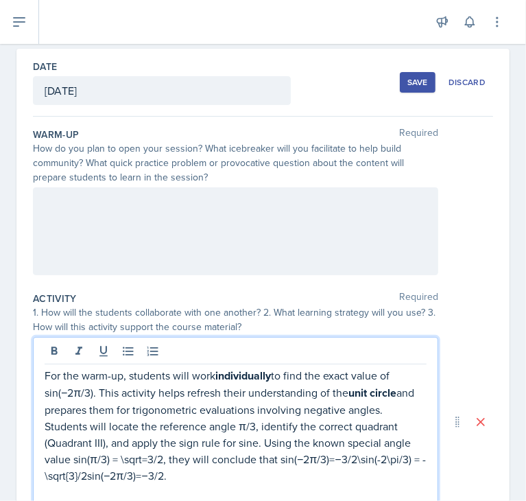
click at [122, 456] on p "For the warm-up, students will work individually to find the exact value of sin…" at bounding box center [236, 425] width 382 height 117
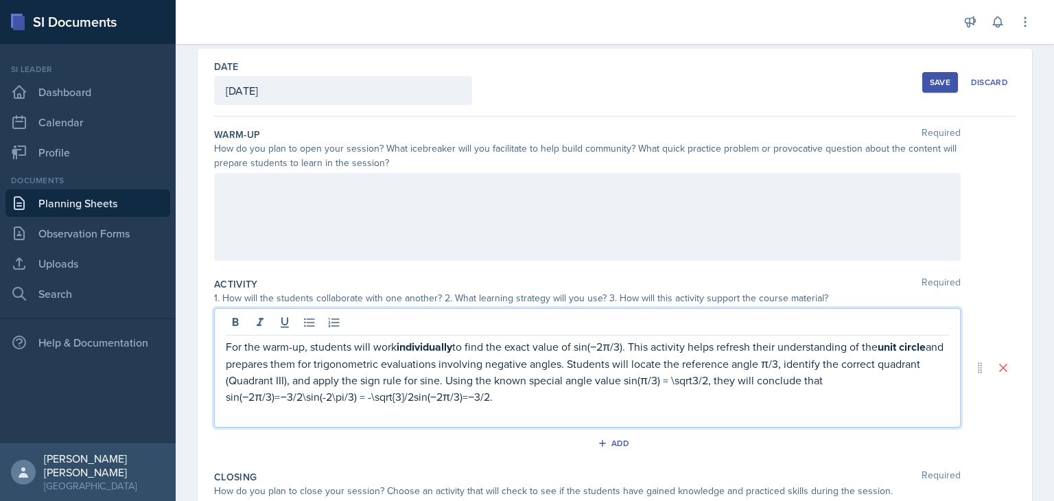
click at [675, 379] on p "For the warm-up, students will work individually to find the exact value of sin…" at bounding box center [587, 371] width 723 height 67
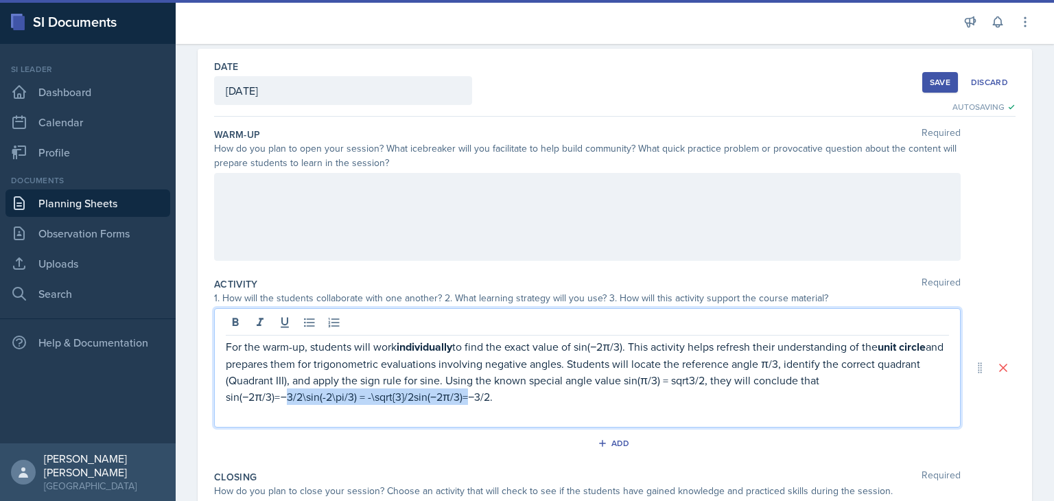
drag, startPoint x: 282, startPoint y: 395, endPoint x: 465, endPoint y: 402, distance: 183.3
click at [465, 402] on p "For the warm-up, students will work individually to find the exact value of sin…" at bounding box center [587, 371] width 723 height 67
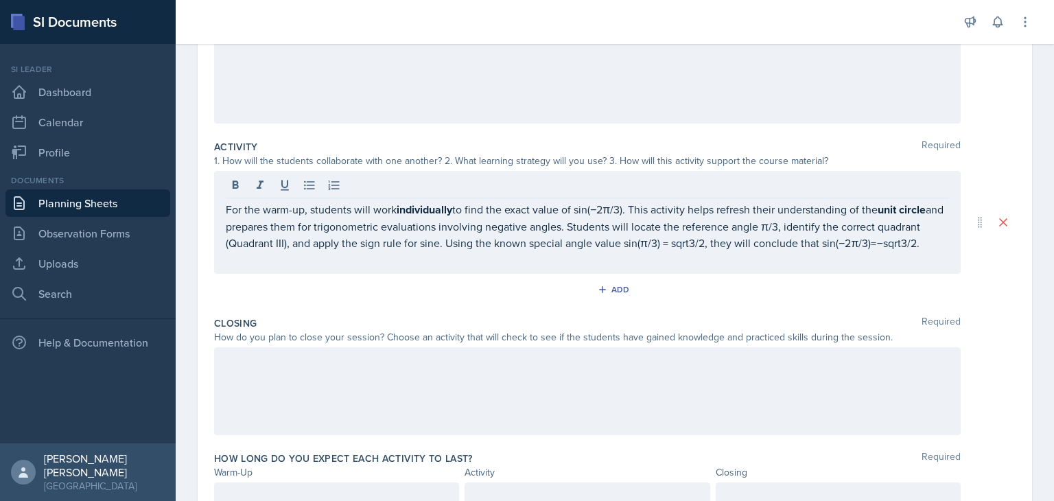
scroll to position [198, 0]
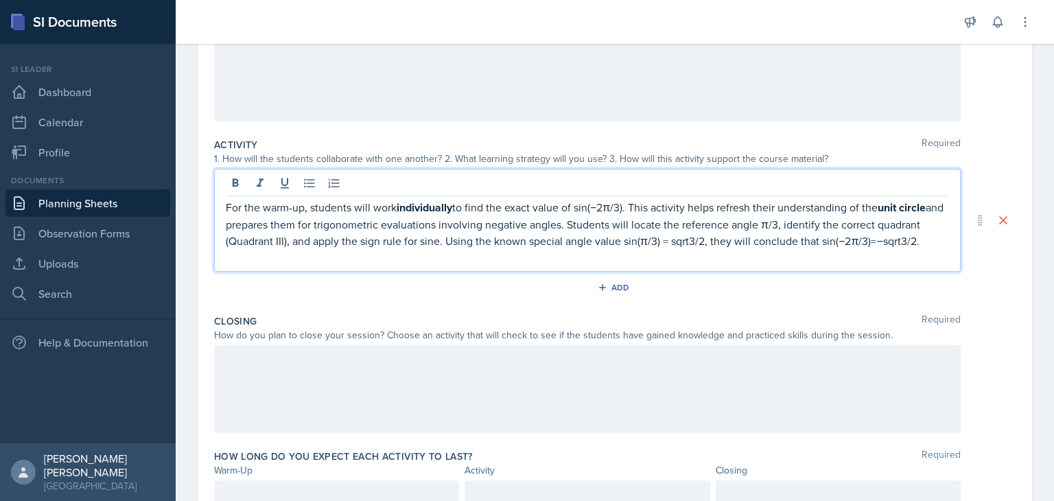
click at [604, 249] on p at bounding box center [587, 257] width 723 height 16
click at [557, 227] on p "For the warm-up, students will work individually to find the exact value of sin…" at bounding box center [587, 224] width 723 height 50
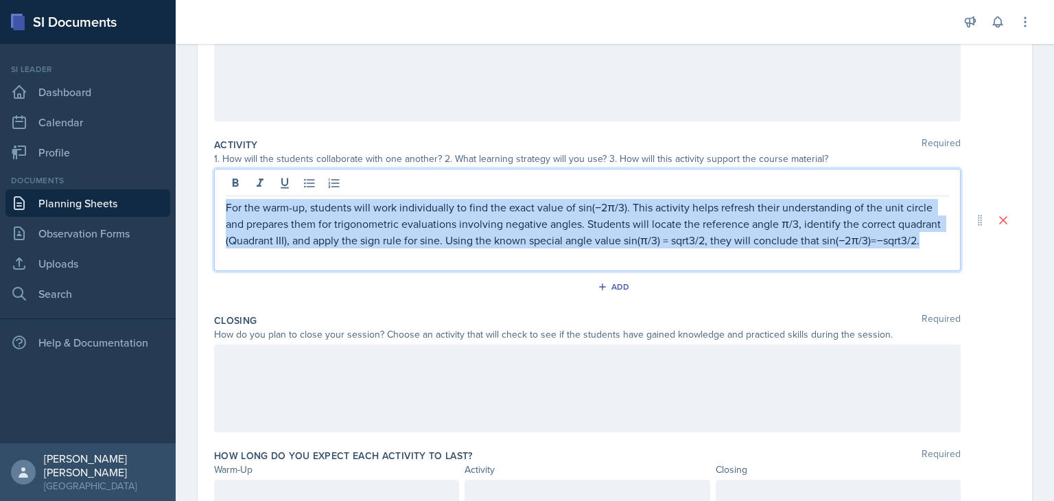
copy p "For the warm-up, students will work individually to find the exact value of sin…"
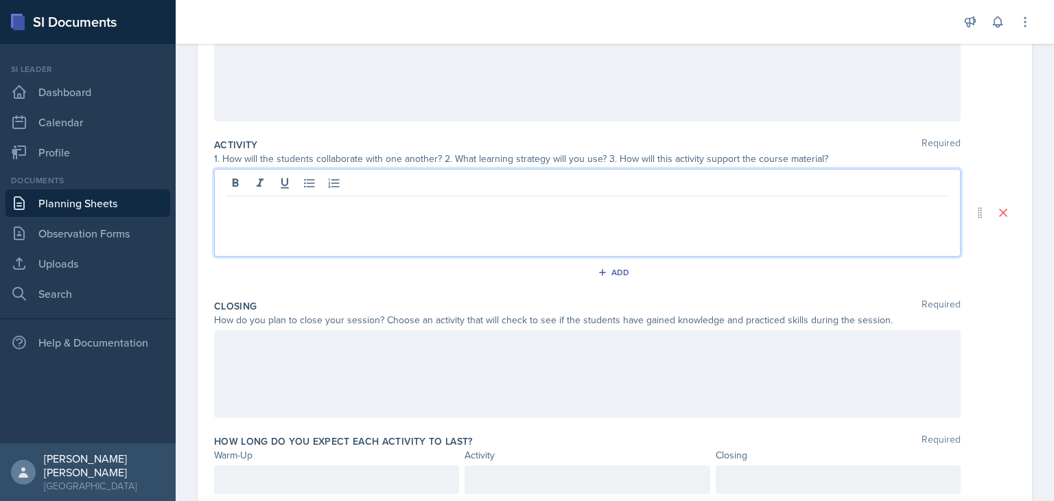
click at [288, 87] on div at bounding box center [587, 78] width 746 height 88
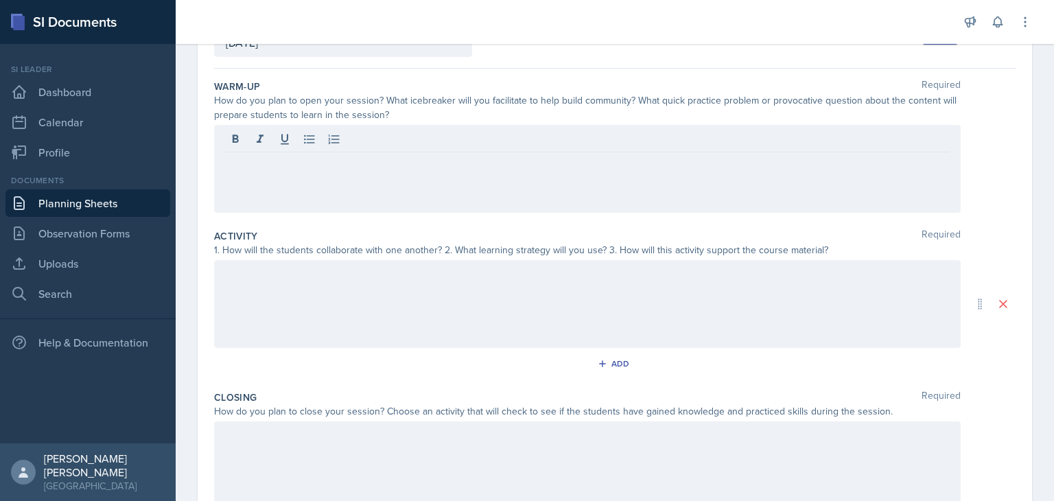
scroll to position [105, 0]
click at [575, 165] on p at bounding box center [587, 165] width 723 height 16
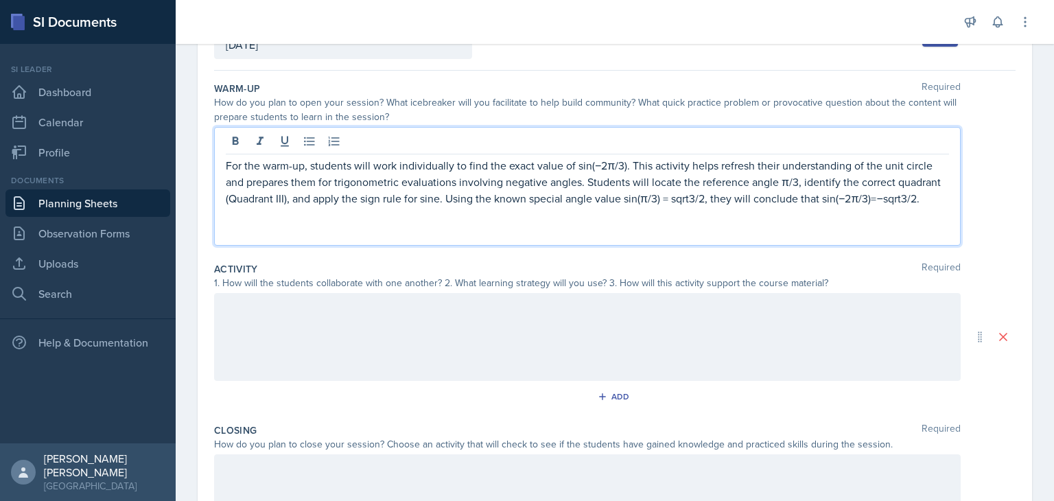
click at [225, 168] on div "For the warm-up, students will work individually to find the exact value of sin…" at bounding box center [587, 186] width 746 height 119
click at [263, 176] on p "For the warm-up, students will work individually to find the exact value of sin…" at bounding box center [587, 181] width 723 height 49
click at [231, 165] on p "For the warm-up, students will work individually to find the exact value of sin…" at bounding box center [587, 181] width 723 height 49
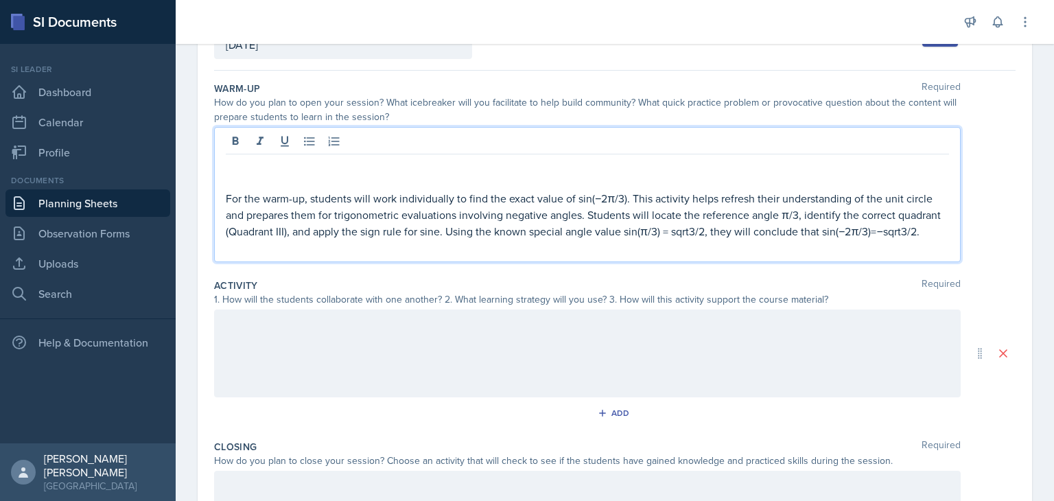
click at [231, 165] on p at bounding box center [587, 165] width 723 height 16
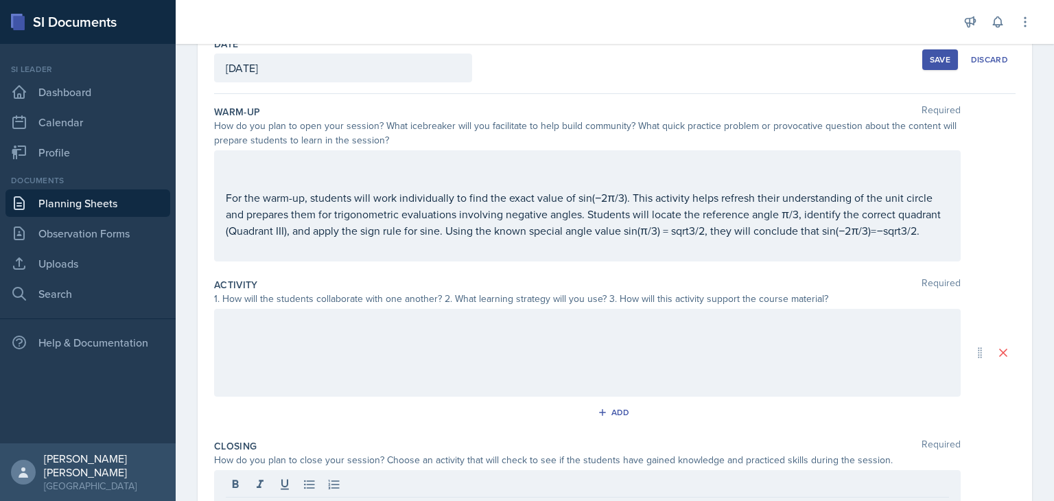
scroll to position [198, 0]
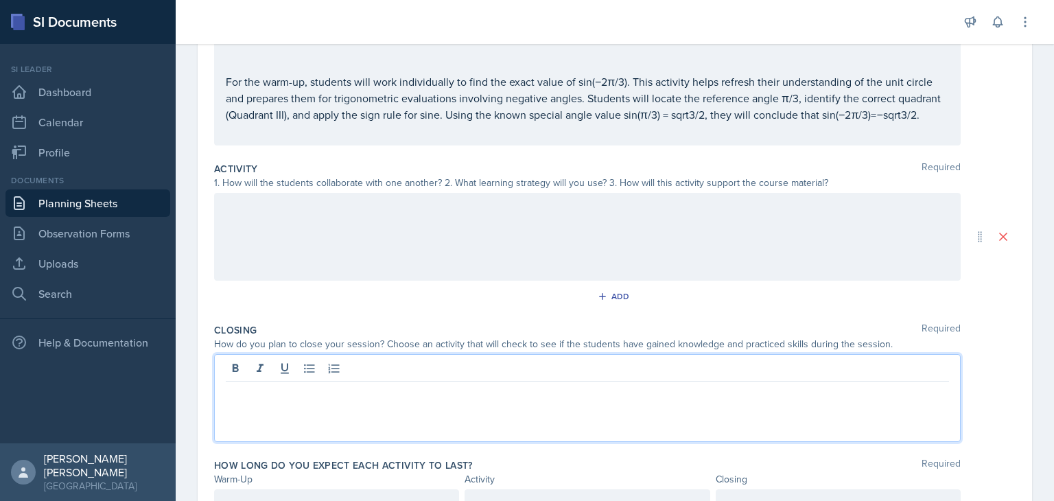
click at [716, 397] on p at bounding box center [587, 392] width 723 height 16
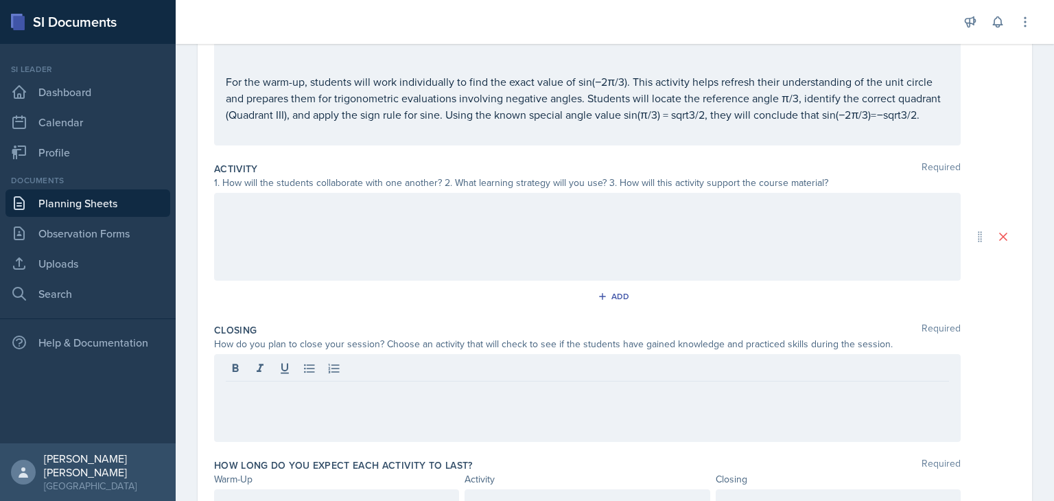
click at [716, 401] on div at bounding box center [587, 398] width 746 height 88
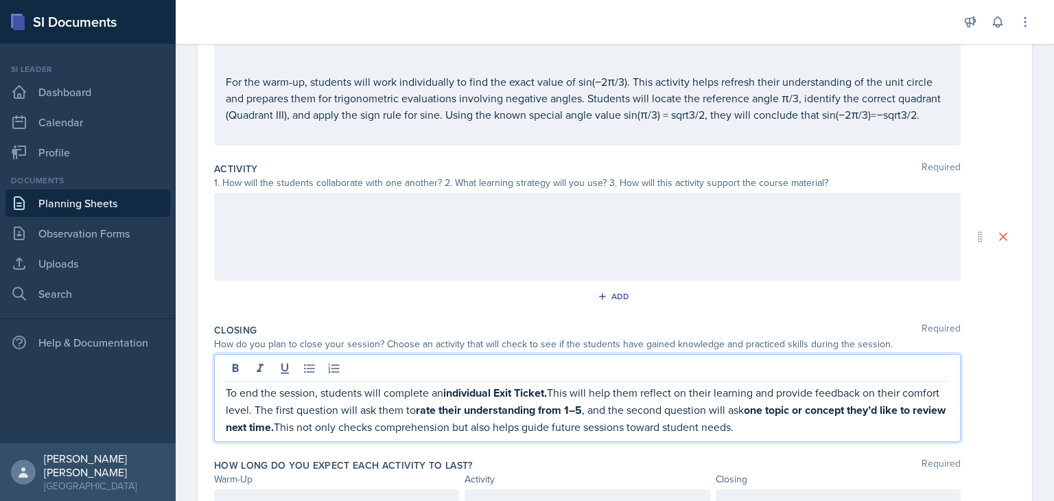
click at [716, 401] on p "To end the session, students will complete an individual Exit Ticket. This will…" at bounding box center [587, 409] width 723 height 51
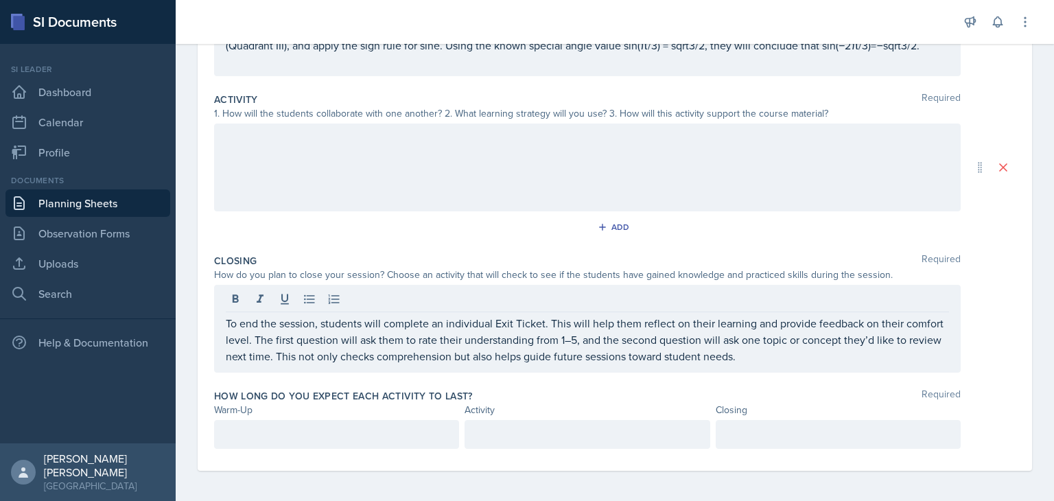
scroll to position [269, 0]
click at [354, 445] on div "How long do you expect each activity to last? Required Warm-Up Activity Closing" at bounding box center [614, 419] width 801 height 76
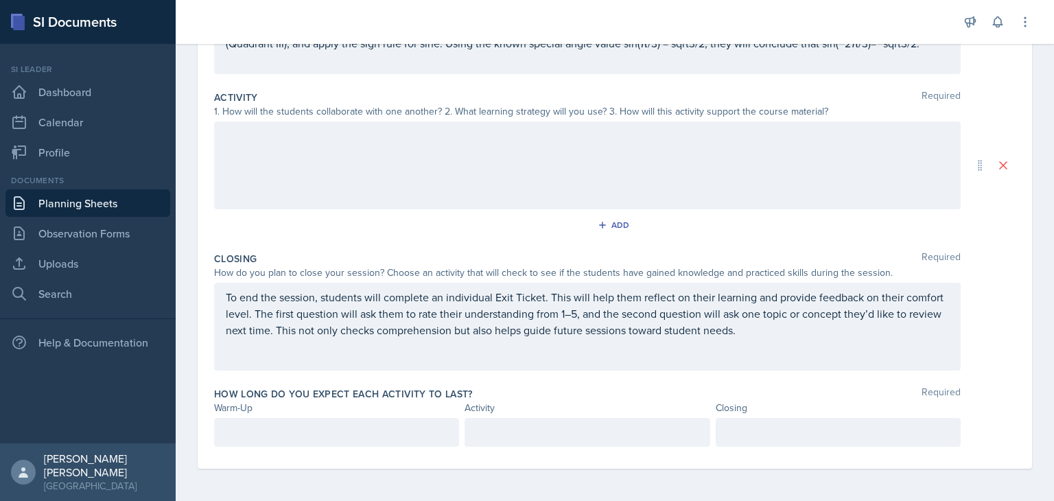
click at [497, 432] on div at bounding box center [586, 432] width 245 height 29
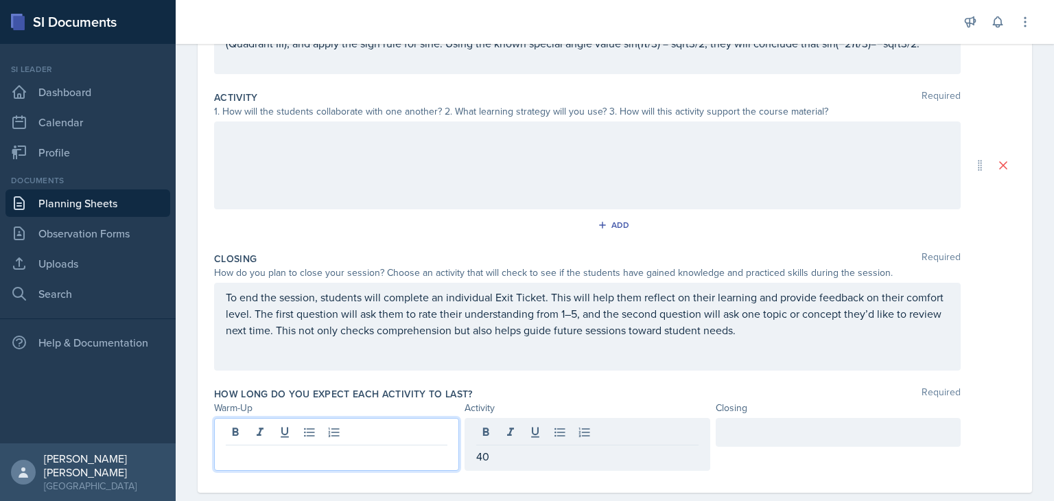
click at [305, 432] on div at bounding box center [336, 444] width 245 height 53
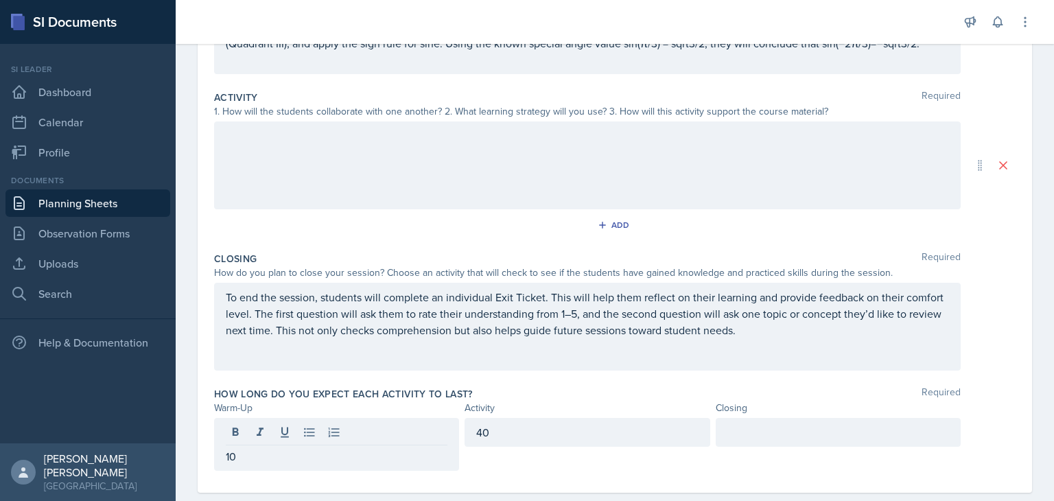
click at [842, 462] on div at bounding box center [838, 444] width 245 height 53
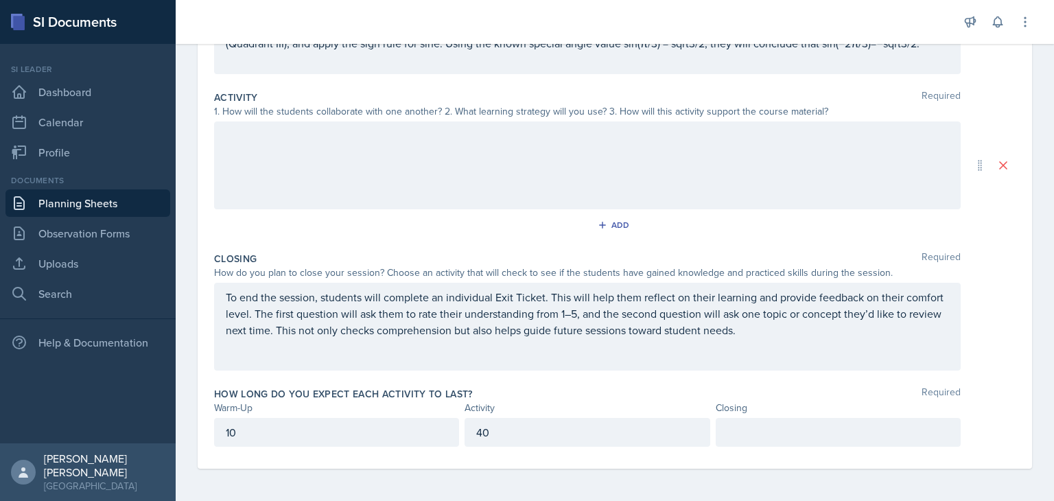
click at [829, 434] on div at bounding box center [838, 432] width 245 height 29
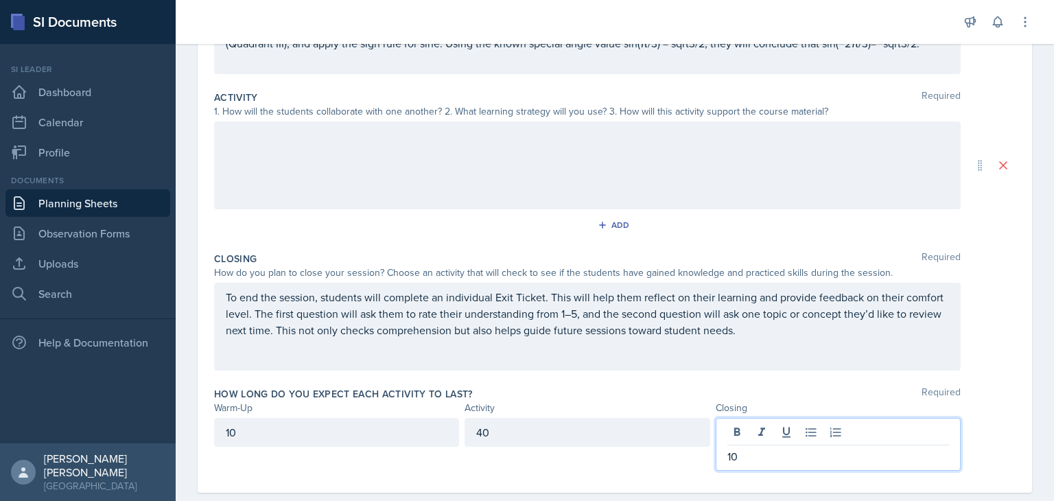
click at [353, 213] on div "Activity Required 1. How will the students collaborate with one another? 2. Wha…" at bounding box center [614, 165] width 801 height 161
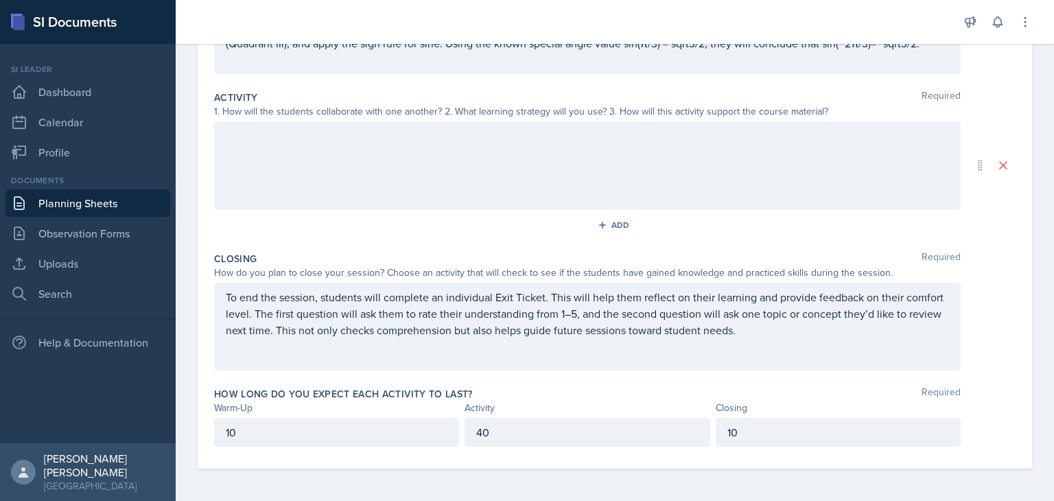
click at [327, 173] on div at bounding box center [587, 165] width 746 height 88
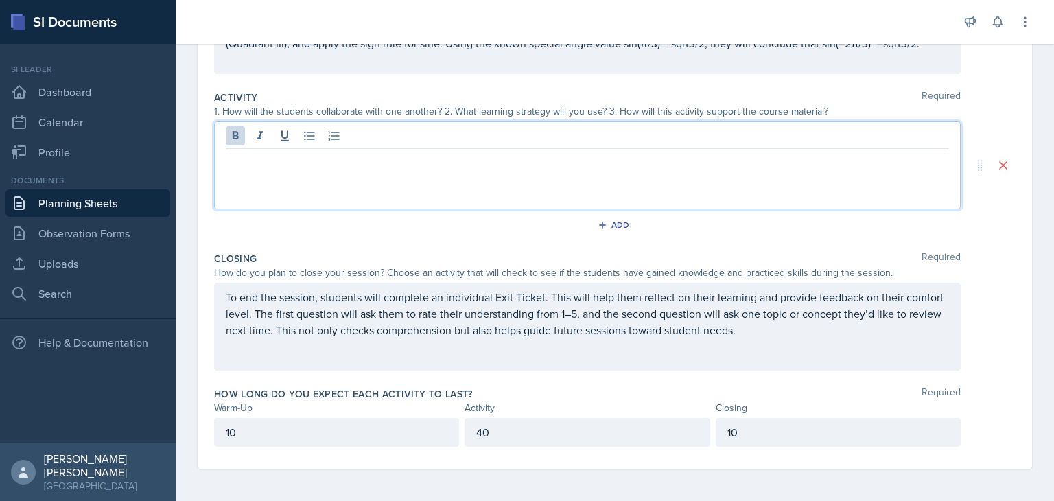
scroll to position [293, 0]
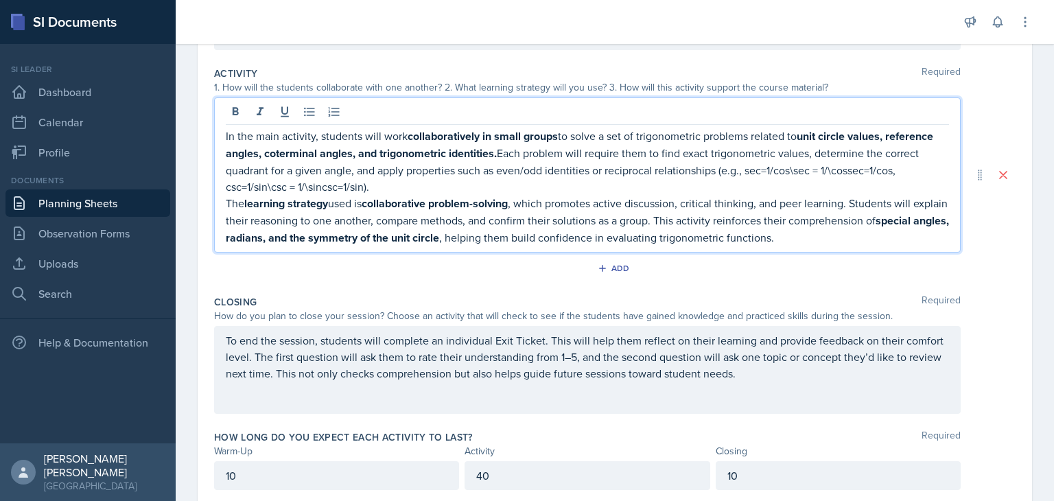
click at [311, 175] on p "In the main activity, students will work collaboratively in small groups to sol…" at bounding box center [587, 161] width 723 height 67
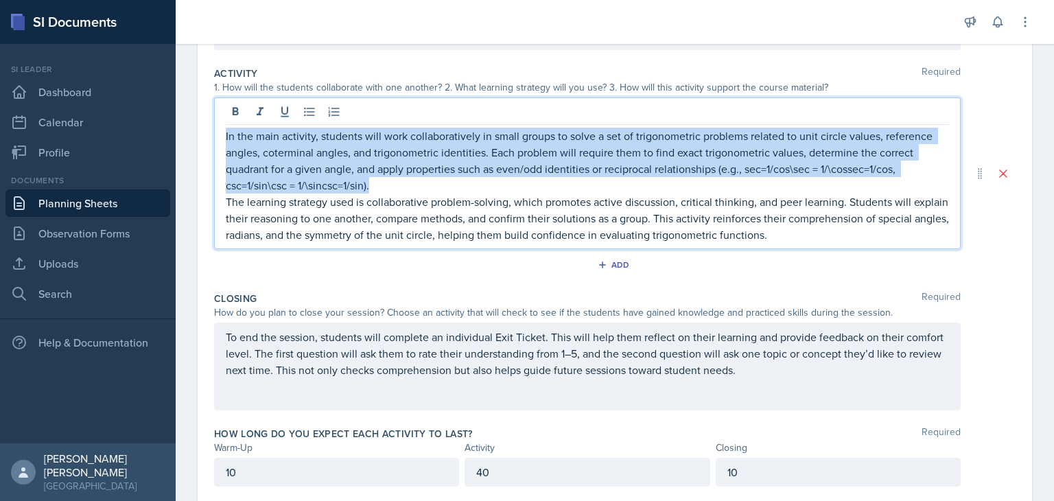
click at [709, 156] on p "In the main activity, students will work collaboratively in small groups to sol…" at bounding box center [587, 161] width 723 height 66
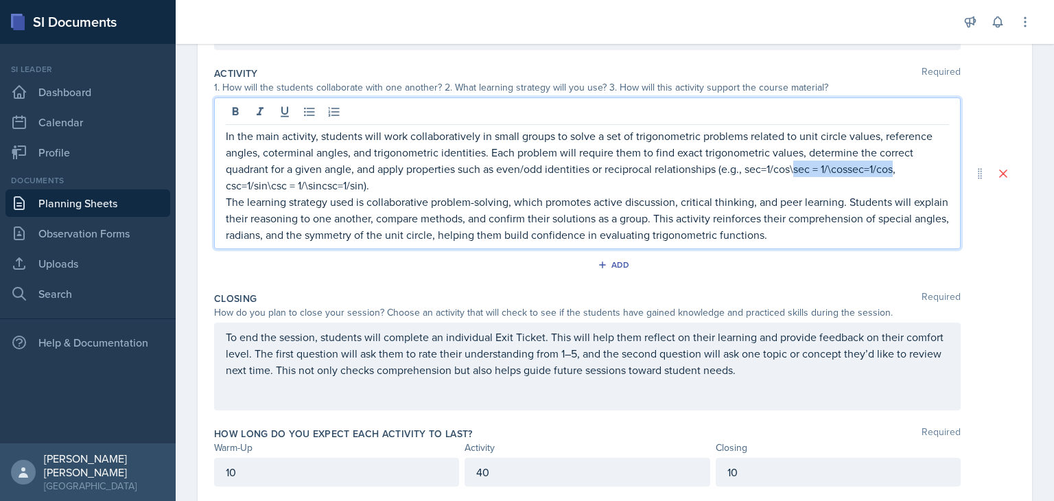
drag, startPoint x: 794, startPoint y: 169, endPoint x: 897, endPoint y: 167, distance: 102.2
click at [897, 167] on p "In the main activity, students will work collaboratively in small groups to sol…" at bounding box center [587, 161] width 723 height 66
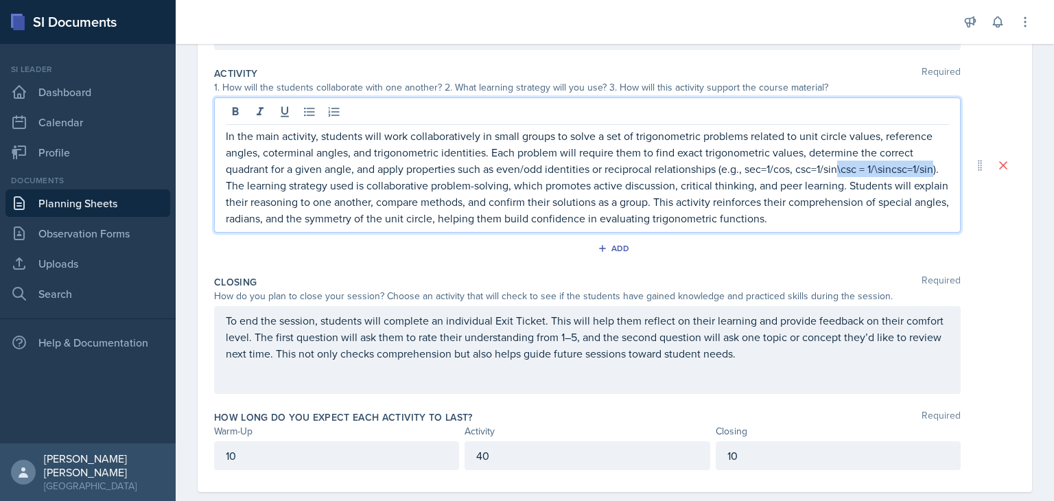
drag, startPoint x: 839, startPoint y: 169, endPoint x: 290, endPoint y: 183, distance: 549.0
click at [290, 177] on p "In the main activity, students will work collaboratively in small groups to sol…" at bounding box center [587, 152] width 723 height 49
click at [858, 164] on p "In the main activity, students will work collaboratively in small groups to sol…" at bounding box center [587, 152] width 723 height 49
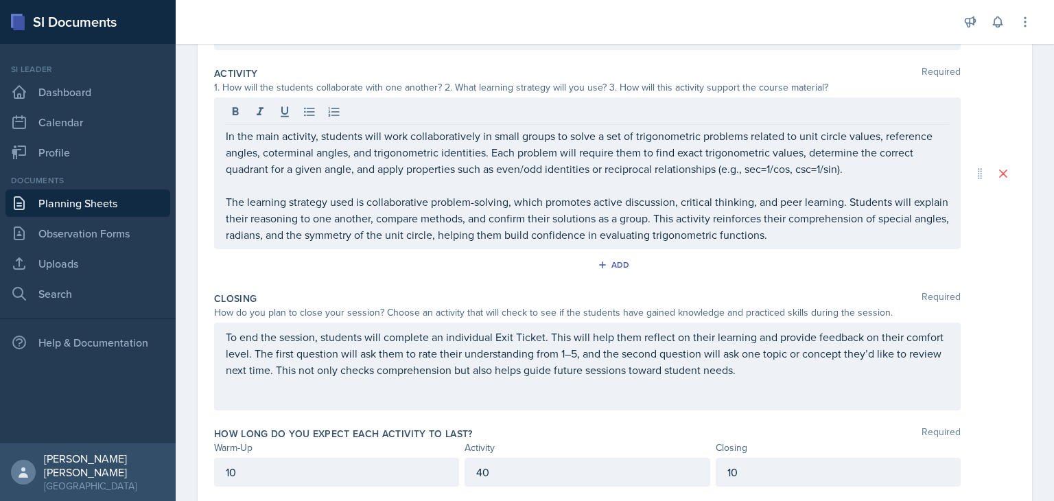
scroll to position [332, 0]
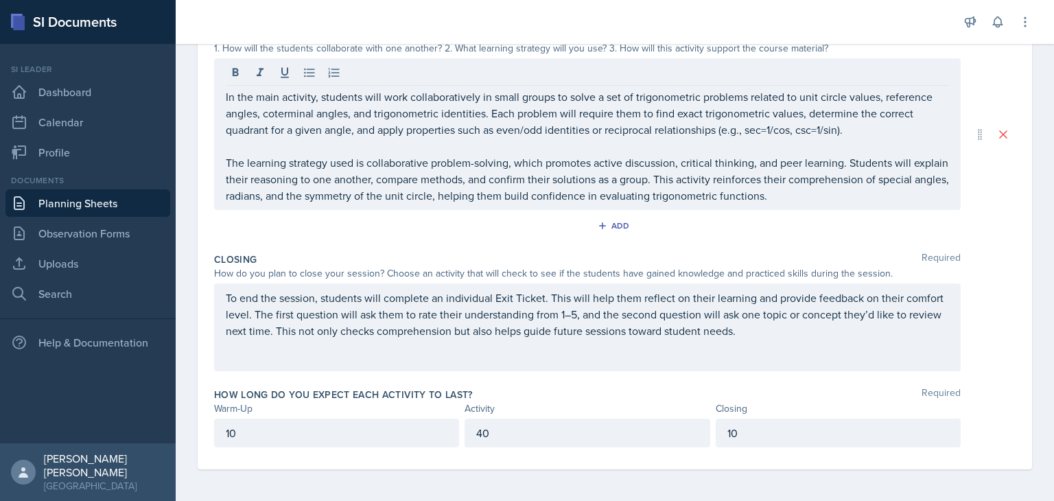
click at [744, 351] on div "To end the session, students will complete an individual Exit Ticket. This will…" at bounding box center [587, 327] width 746 height 88
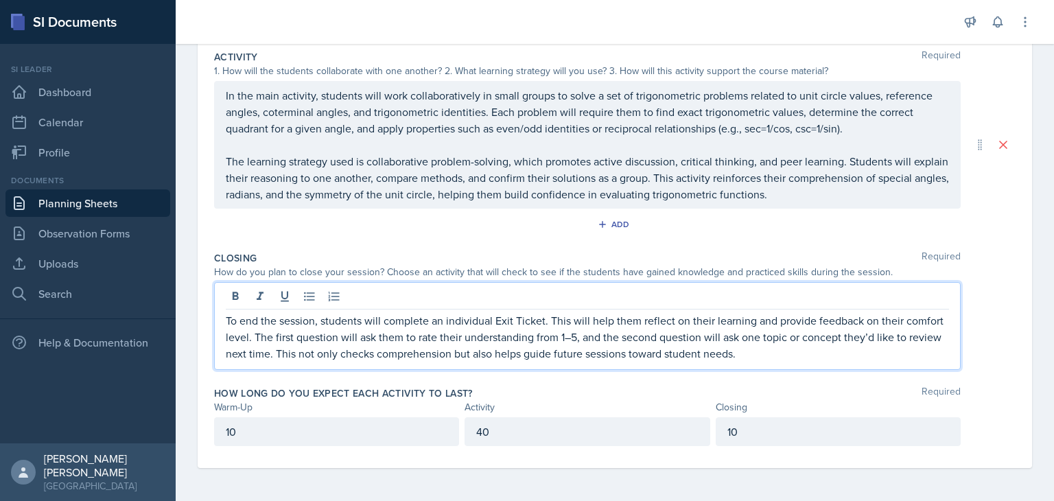
scroll to position [308, 0]
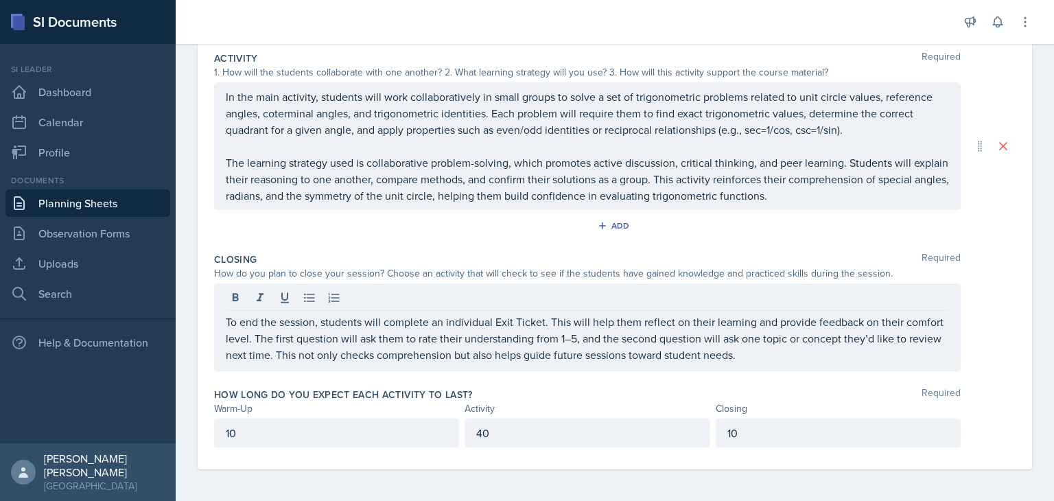
click at [877, 352] on p "To end the session, students will complete an individual Exit Ticket. This will…" at bounding box center [587, 338] width 723 height 49
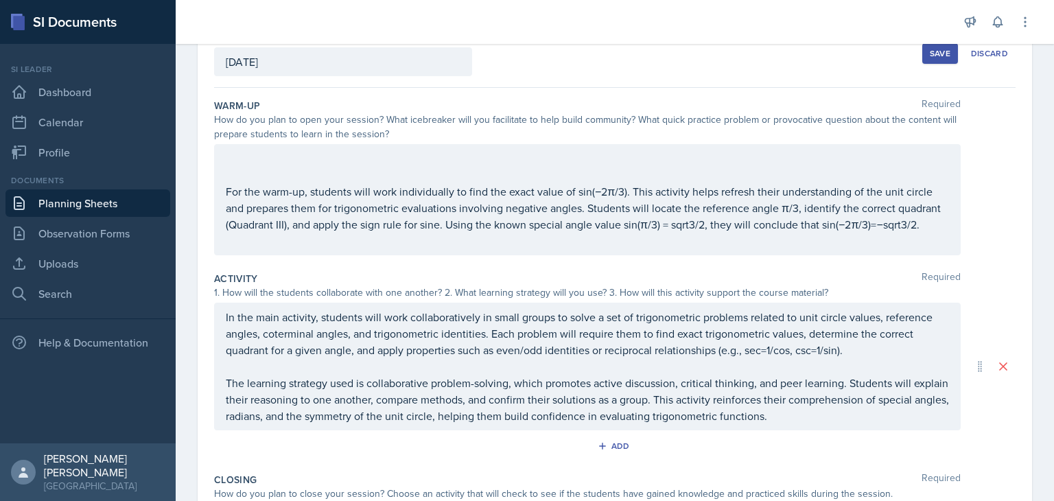
scroll to position [112, 0]
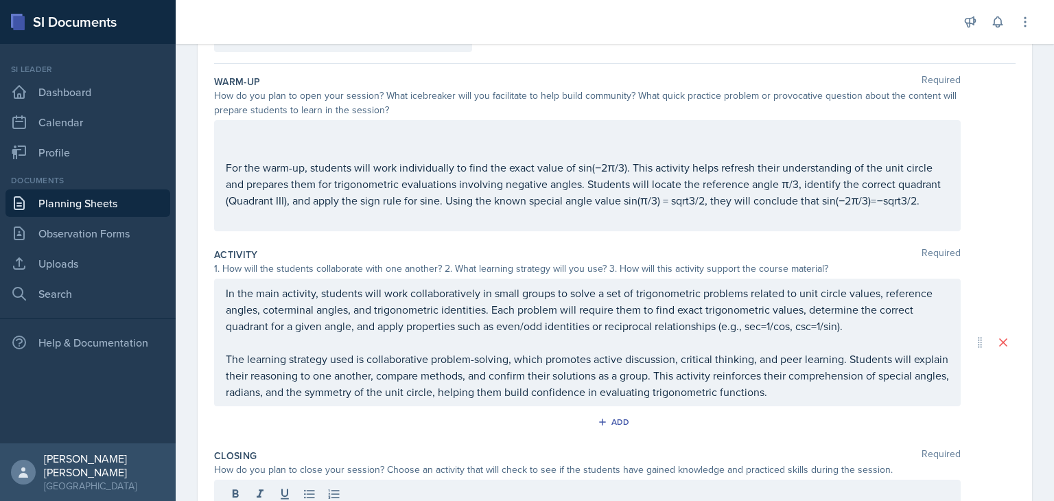
click at [313, 159] on p at bounding box center [587, 151] width 723 height 16
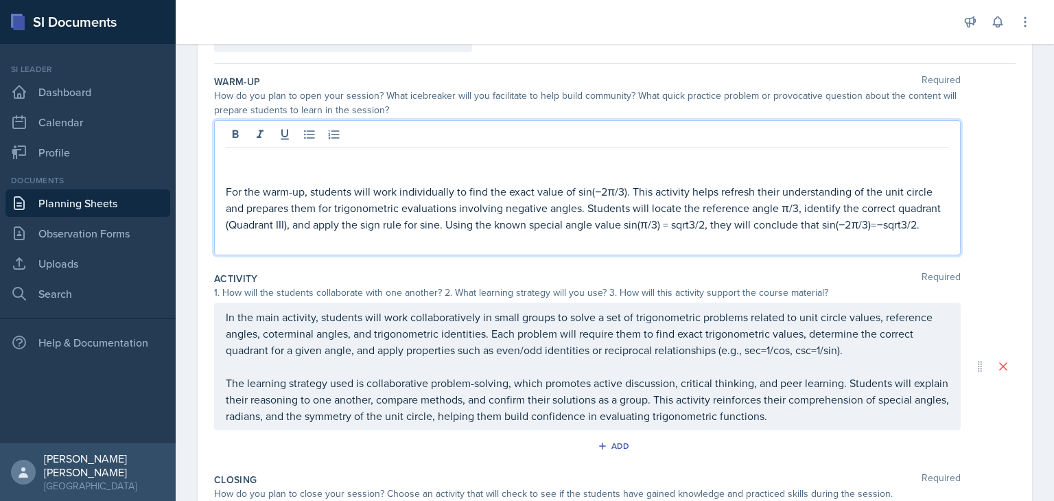
click at [288, 152] on p at bounding box center [587, 158] width 723 height 16
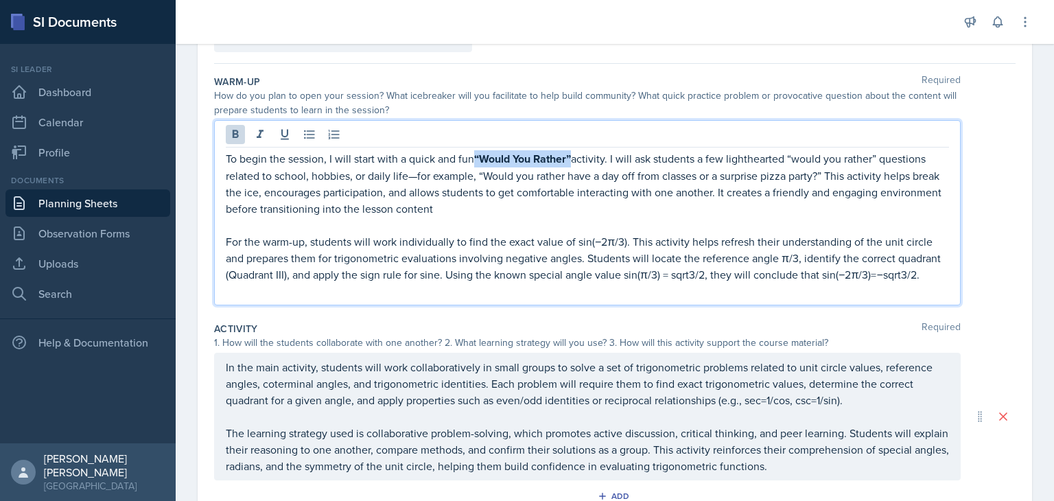
drag, startPoint x: 478, startPoint y: 158, endPoint x: 574, endPoint y: 162, distance: 96.1
click at [571, 162] on strong "“Would You Rather”" at bounding box center [522, 159] width 97 height 16
click at [681, 189] on p "To begin the session, I will start with a quick and fun “Would You Rather” acti…" at bounding box center [587, 183] width 723 height 66
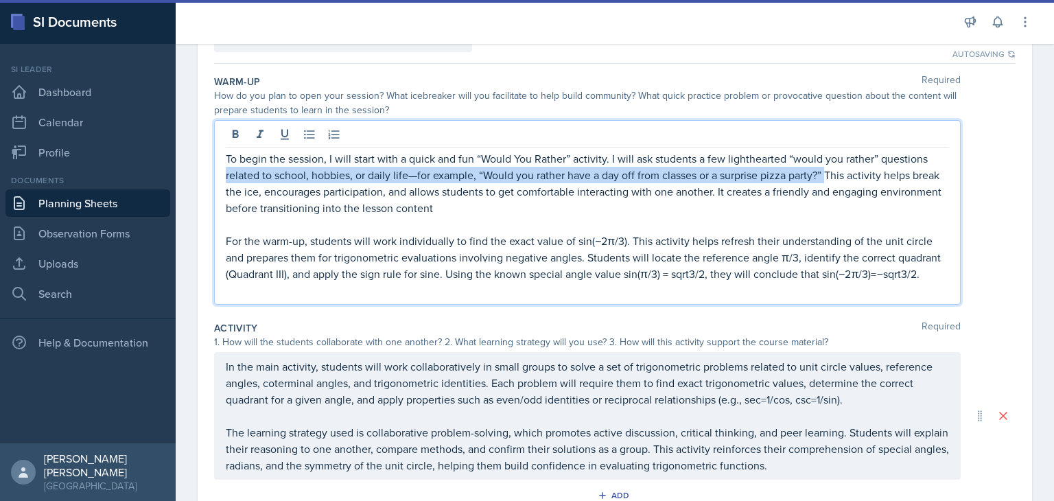
drag, startPoint x: 827, startPoint y: 174, endPoint x: 213, endPoint y: 176, distance: 613.3
click at [213, 176] on div "Date [DATE] [DATE] 28 29 30 1 2 3 4 5 6 7 8 9 10 11 12 13 14 15 16 17 18 19 20 …" at bounding box center [615, 367] width 834 height 743
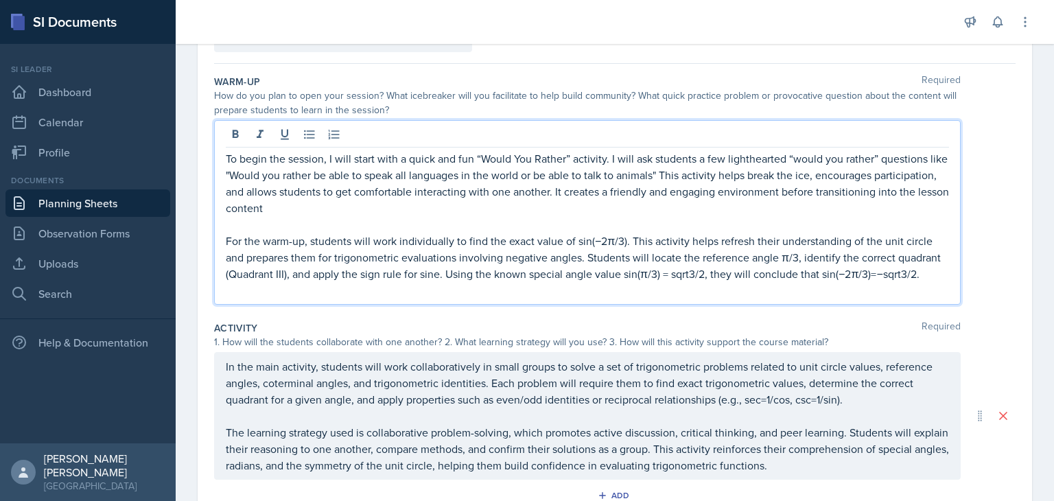
click at [447, 217] on p at bounding box center [587, 224] width 723 height 16
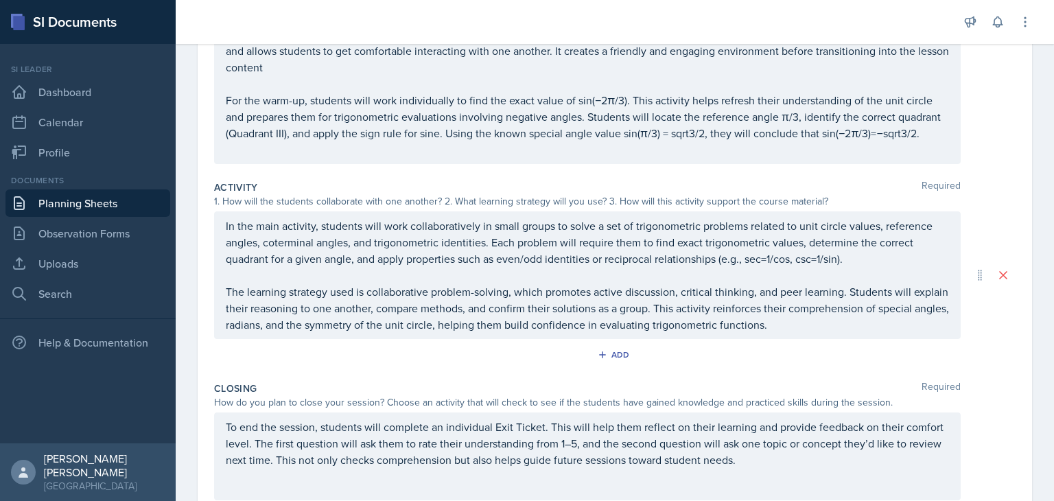
scroll to position [381, 0]
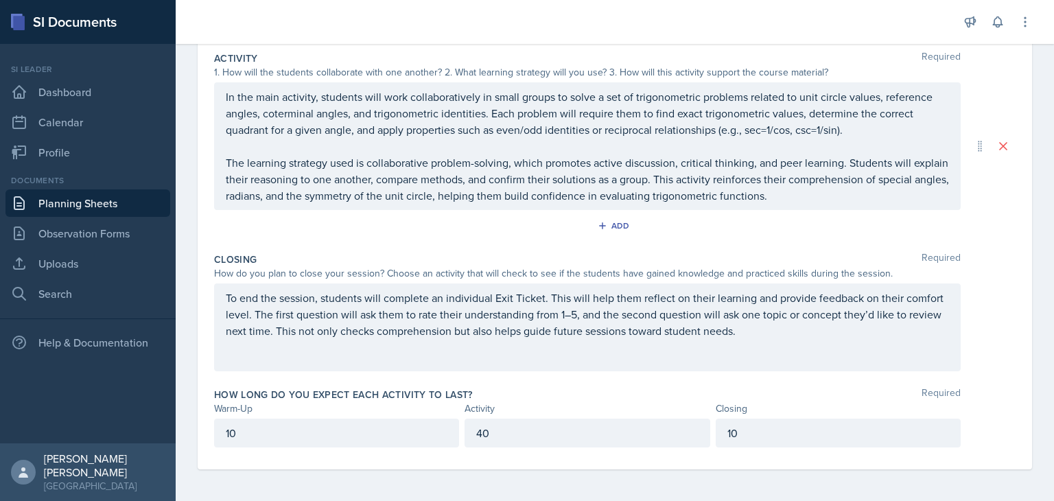
click at [514, 363] on div "To end the session, students will complete an individual Exit Ticket. This will…" at bounding box center [587, 327] width 746 height 88
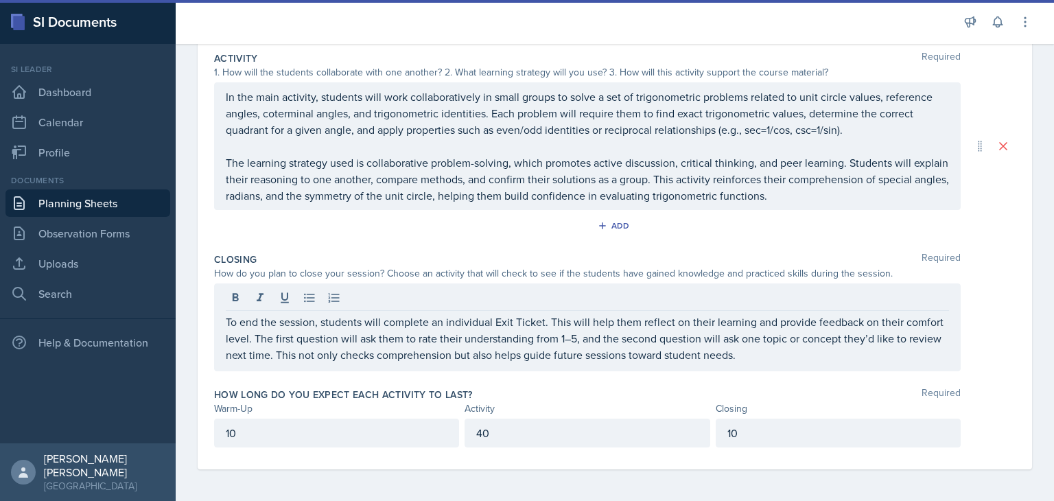
click at [1043, 456] on div "Date [DATE] [DATE] 28 29 30 1 2 3 4 5 6 7 8 9 10 11 12 13 14 15 16 17 18 19 20 …" at bounding box center [615, 126] width 878 height 752
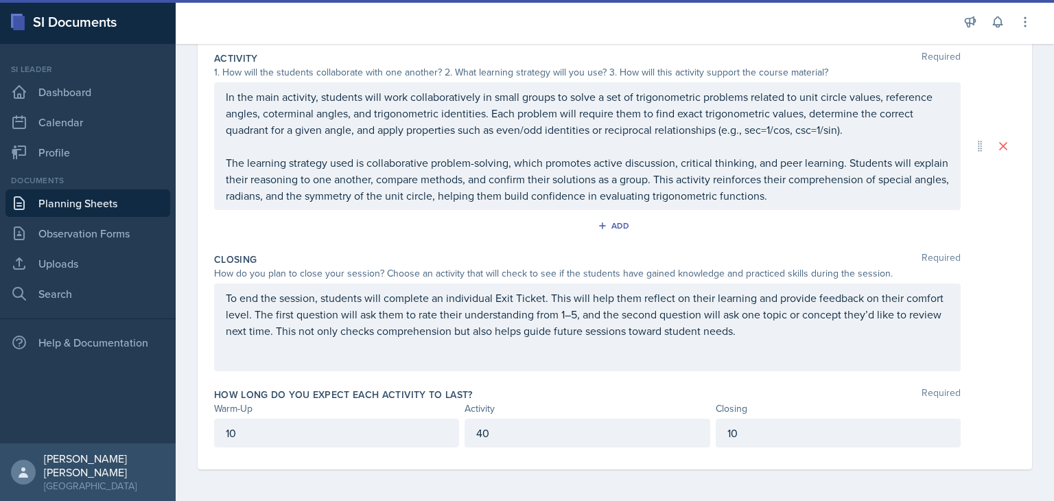
scroll to position [0, 0]
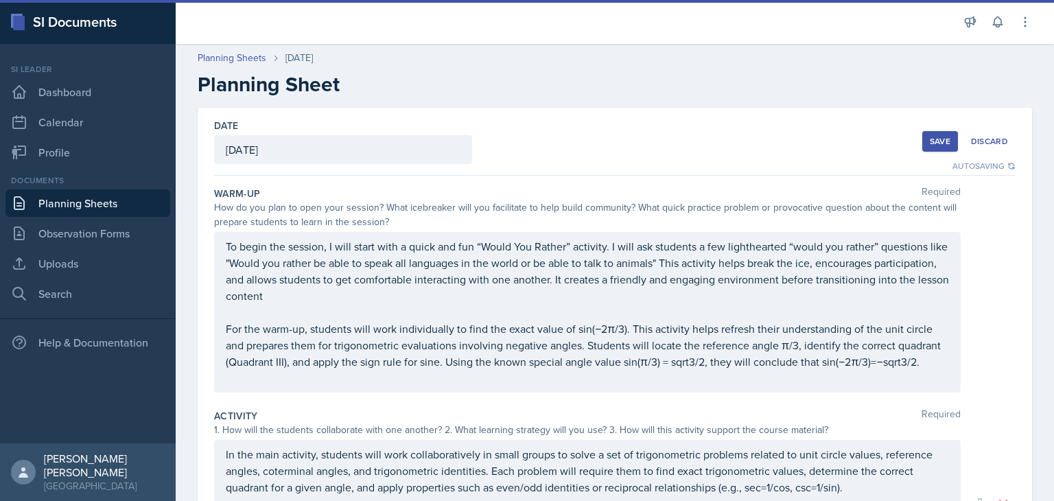
click at [930, 138] on div "Save" at bounding box center [940, 141] width 21 height 11
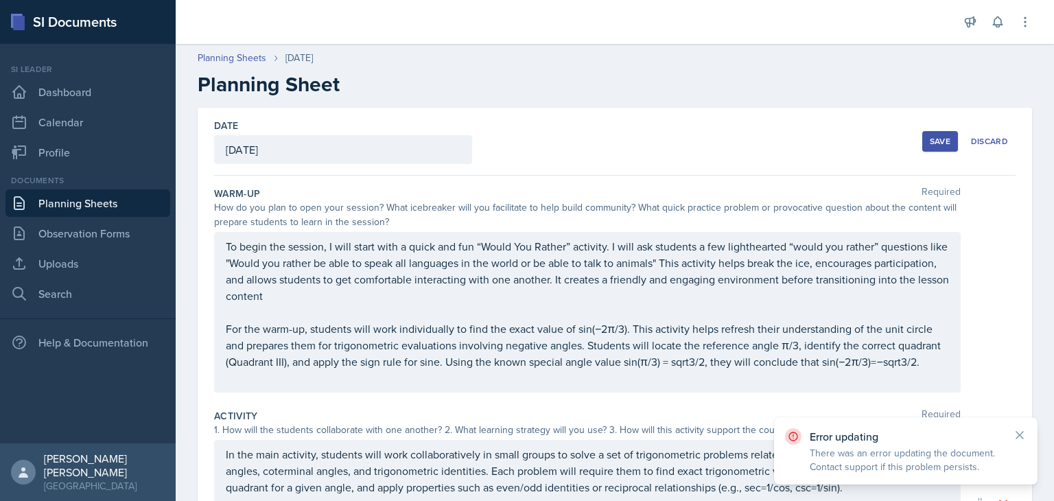
click at [934, 141] on div "Save" at bounding box center [940, 141] width 21 height 11
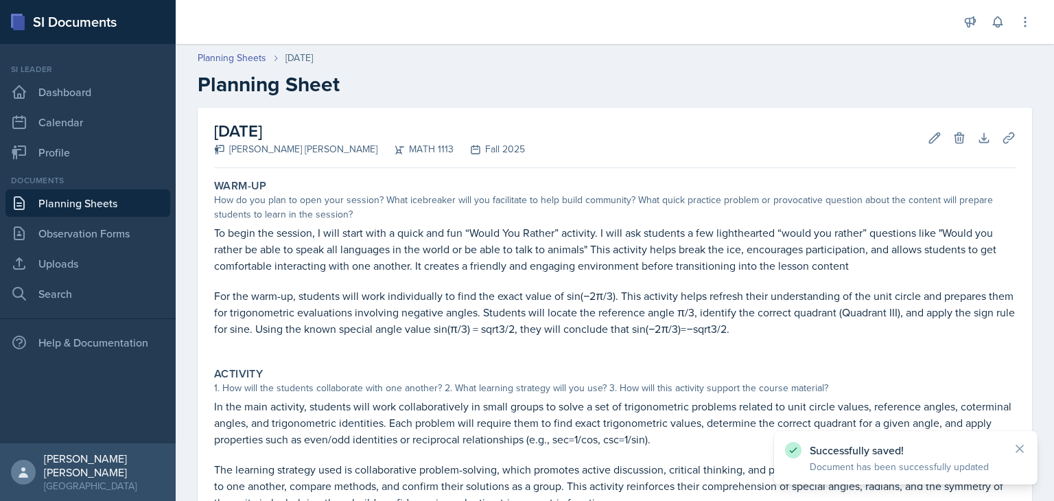
scroll to position [264, 0]
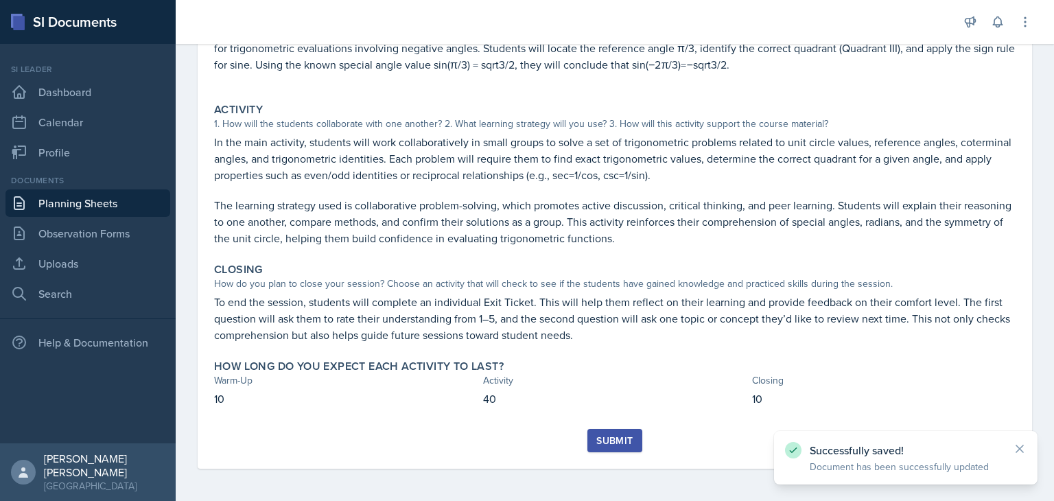
click at [604, 445] on div "Submit" at bounding box center [614, 440] width 36 height 11
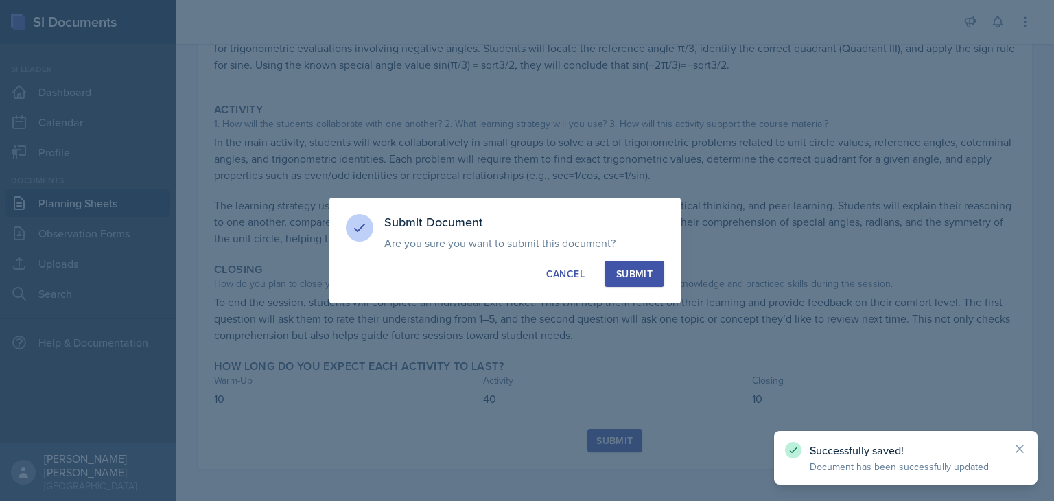
click at [634, 270] on div "Submit" at bounding box center [634, 274] width 36 height 14
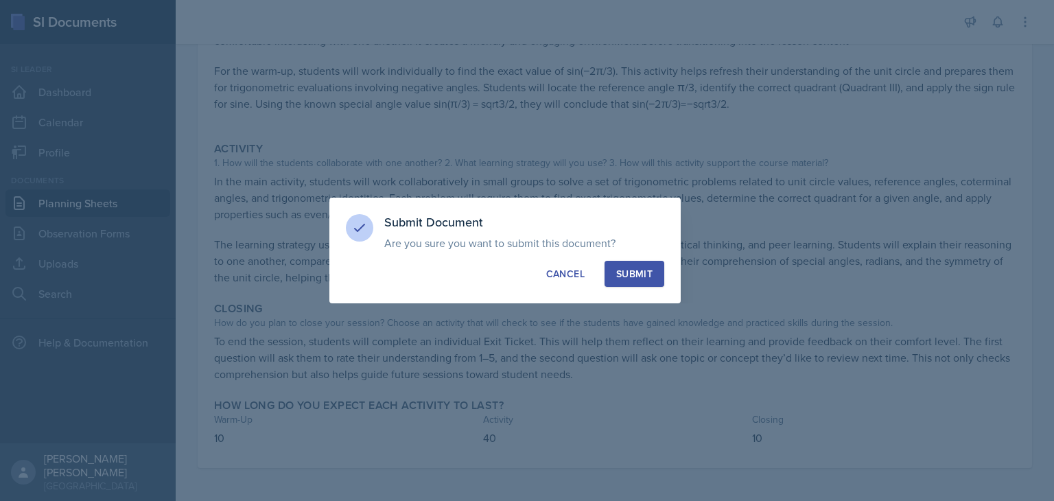
scroll to position [225, 0]
